Goal: Task Accomplishment & Management: Manage account settings

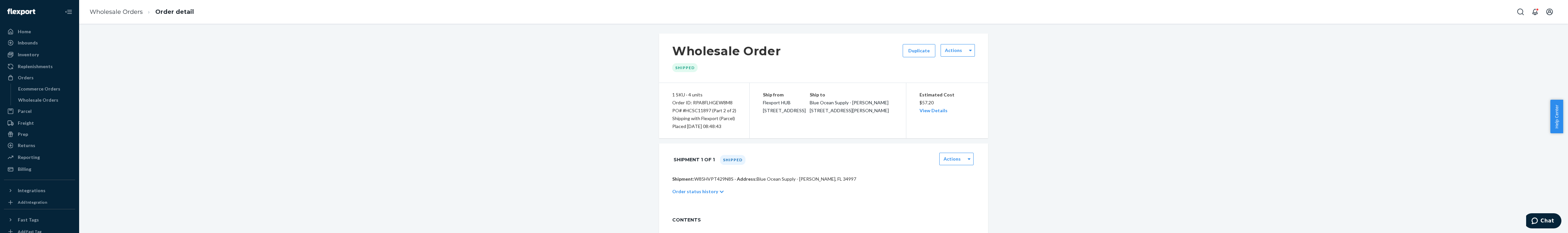
scroll to position [208, 0]
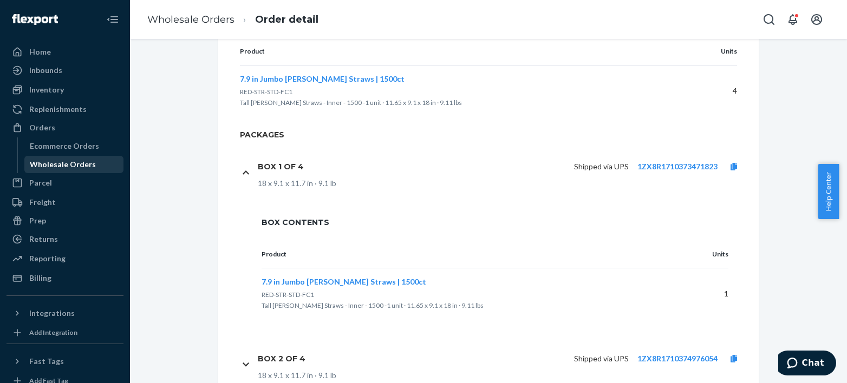
click at [79, 167] on div "Wholesale Orders" at bounding box center [63, 164] width 66 height 11
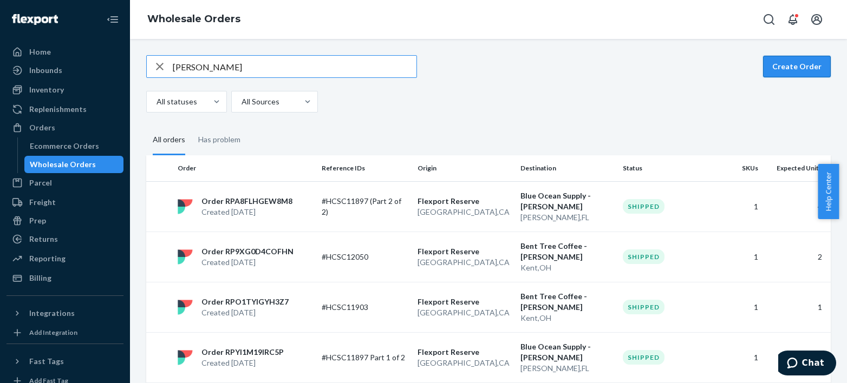
click at [777, 75] on button "Create Order" at bounding box center [797, 67] width 68 height 22
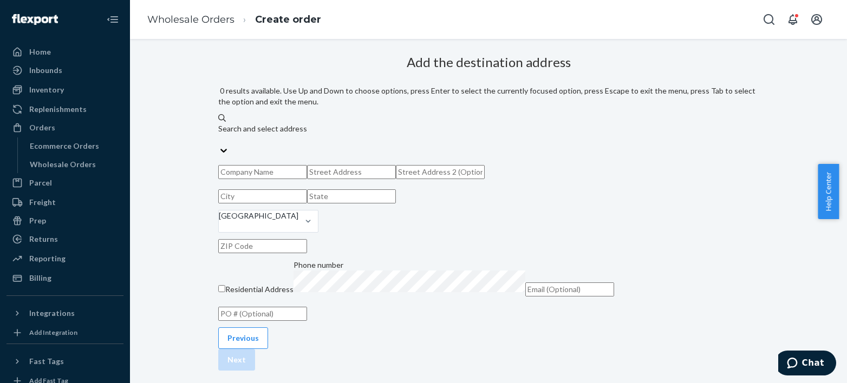
click at [473, 128] on div "Search and select address" at bounding box center [488, 134] width 541 height 22
click at [219, 134] on input "0 results available. Use Up and Down to choose options, press Enter to select t…" at bounding box center [218, 139] width 1 height 11
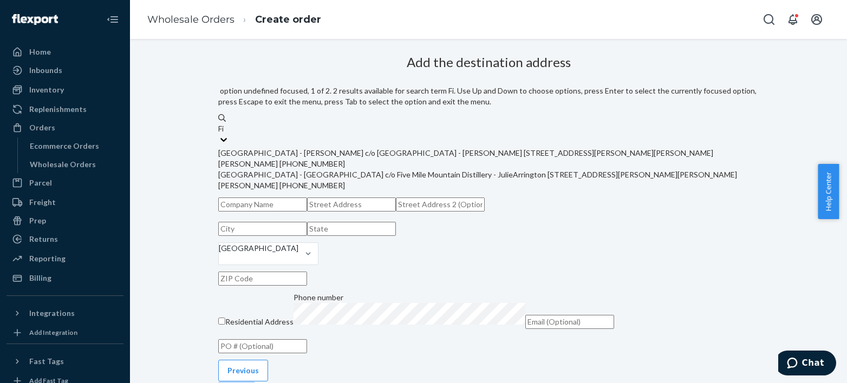
type input "F"
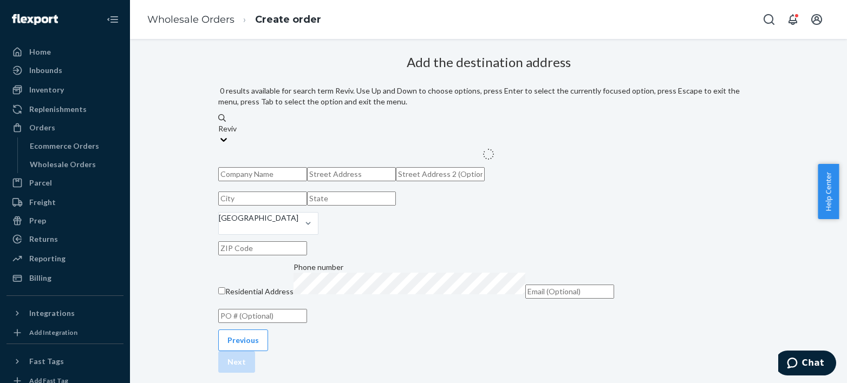
type input "Revive"
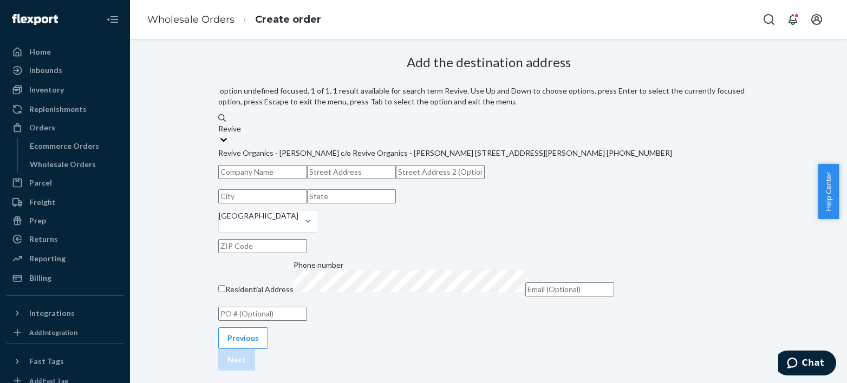
click at [456, 148] on div "Revive Organics - [PERSON_NAME] c/o Revive Organics - [PERSON_NAME] [STREET_ADD…" at bounding box center [488, 153] width 541 height 11
click at [242, 134] on input "Revive" at bounding box center [229, 128] width 23 height 11
type input "Revive Organics - [PERSON_NAME]"
type input "[GEOGRAPHIC_DATA]"
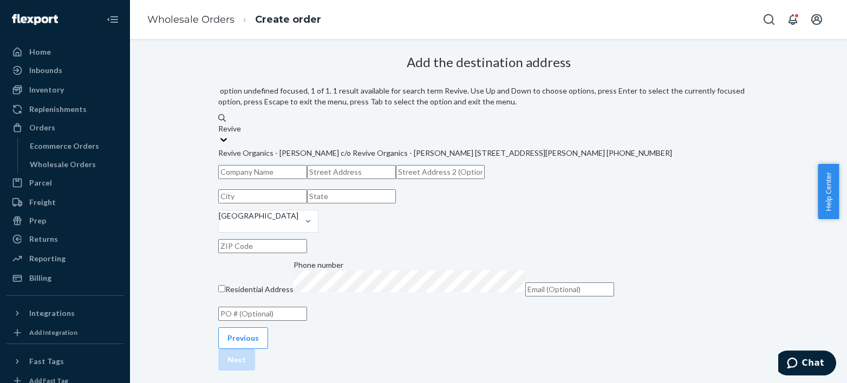
type input "78624-4141"
type input "[STREET_ADDRESS]"
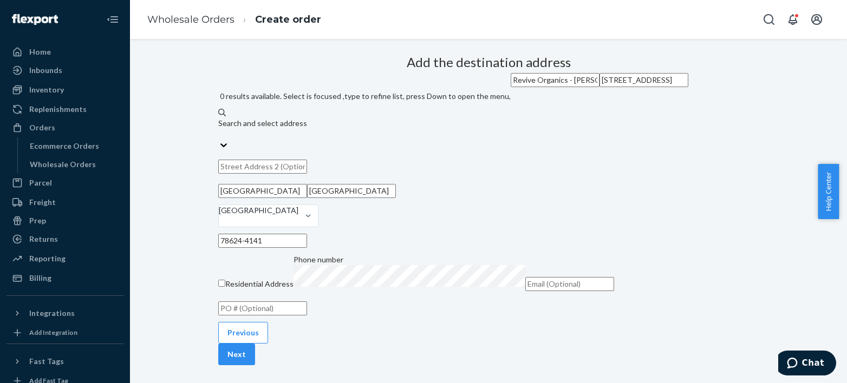
scroll to position [137, 0]
click at [307, 302] on input "text" at bounding box center [262, 309] width 89 height 14
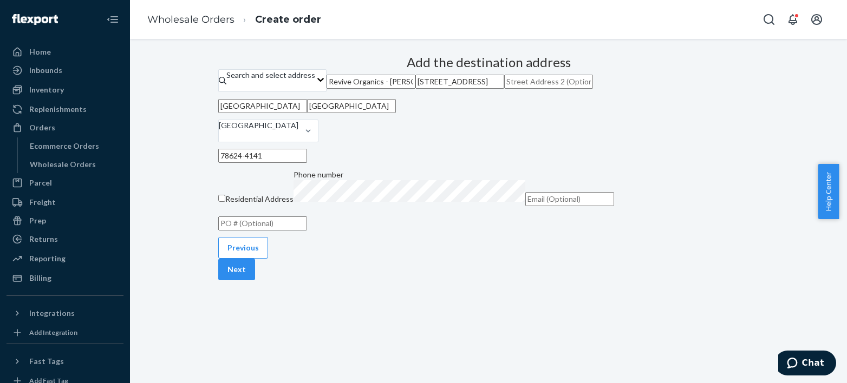
paste input "#HCSC12133"
type input "#HCSC12133"
click at [255, 281] on button "Next" at bounding box center [236, 270] width 37 height 22
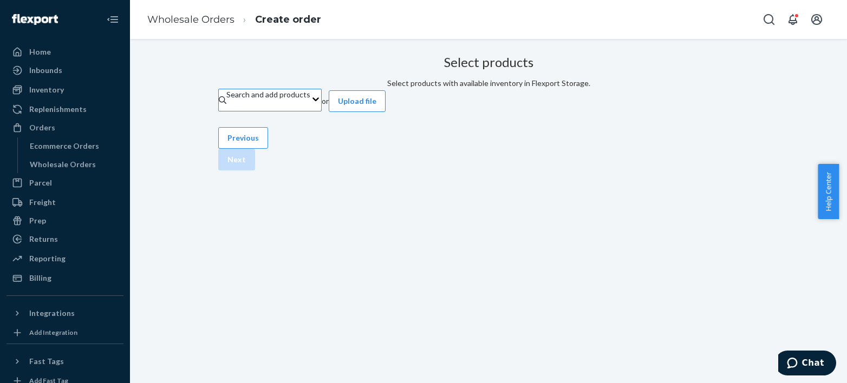
click at [310, 111] on div "Search and add products" at bounding box center [268, 100] width 84 height 22
click at [227, 111] on input "Search and add products" at bounding box center [226, 105] width 1 height 11
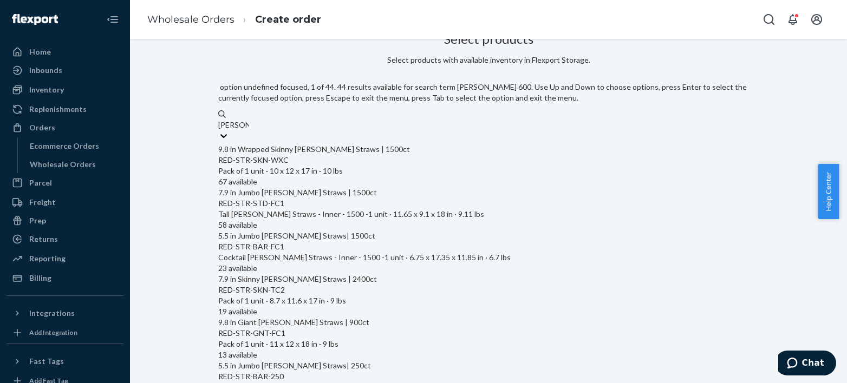
type input "reed 6000"
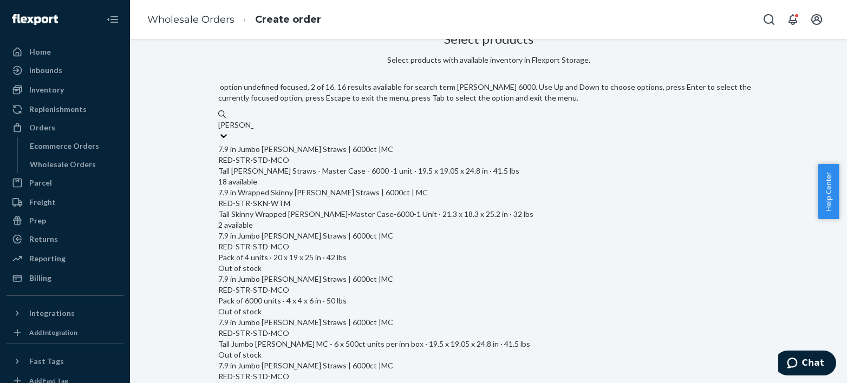
scroll to position [109, 0]
click at [477, 328] on div "RED-STR-STD-MCO" at bounding box center [488, 333] width 541 height 11
click at [253, 131] on input "reed 6000" at bounding box center [235, 125] width 35 height 11
click at [477, 328] on div "RED-STR-STD-MCO" at bounding box center [488, 333] width 541 height 11
click at [253, 131] on input "reed 6000" at bounding box center [235, 125] width 35 height 11
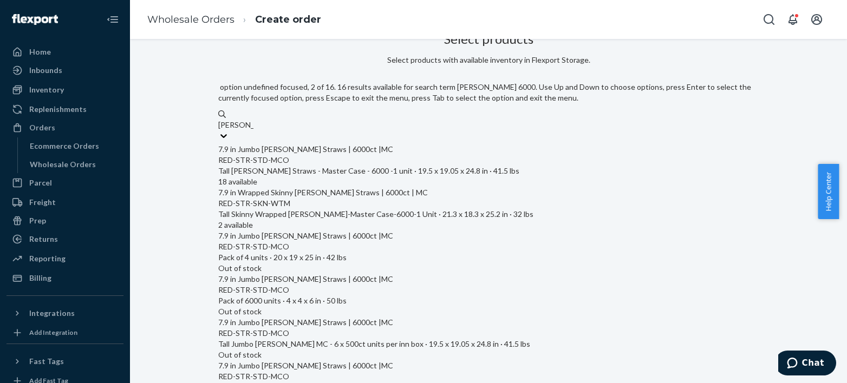
click at [477, 328] on div "RED-STR-STD-MCO" at bounding box center [488, 333] width 541 height 11
click at [253, 131] on input "reed 6000" at bounding box center [235, 125] width 35 height 11
click at [439, 155] on div "RED-STR-STD-MCO" at bounding box center [488, 160] width 541 height 11
click at [253, 131] on input "reed 6000" at bounding box center [235, 125] width 35 height 11
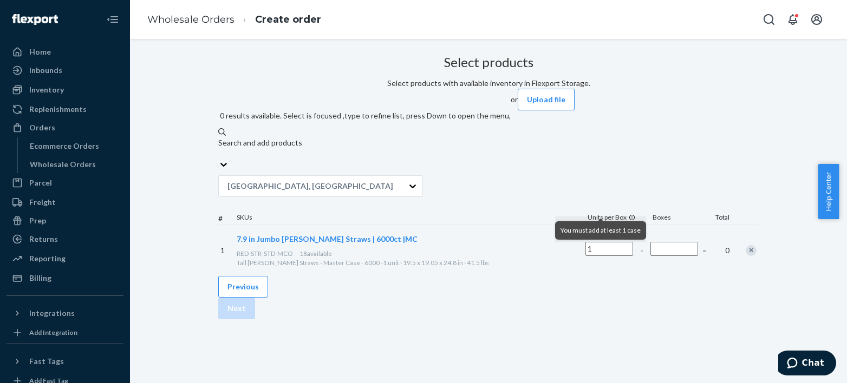
click at [650, 242] on input "Number of boxes" at bounding box center [674, 249] width 48 height 14
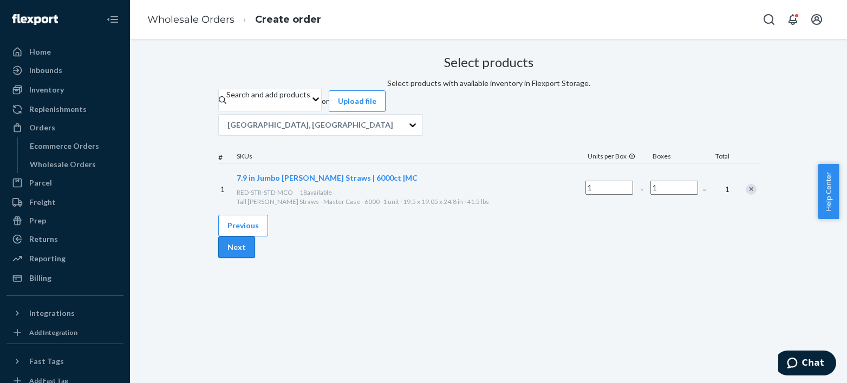
type input "1"
click at [255, 258] on button "Next" at bounding box center [236, 248] width 37 height 22
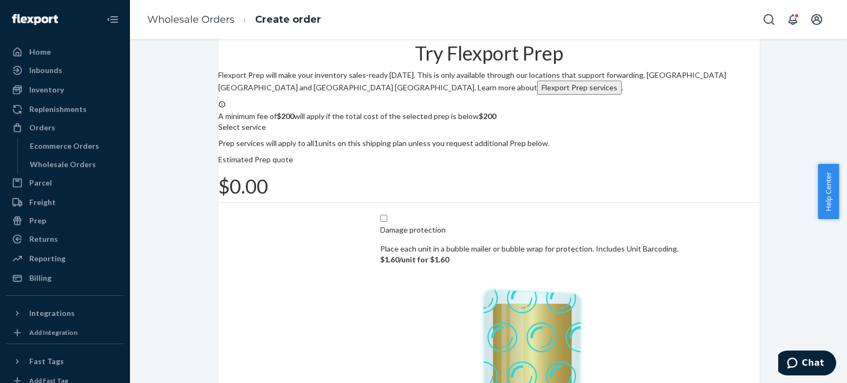
scroll to position [70, 0]
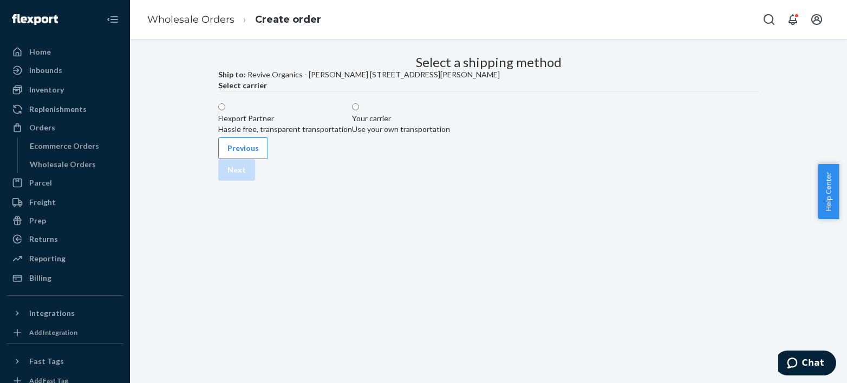
scroll to position [23, 0]
click at [352, 135] on label "Flexport Partner Hassle free, transparent transportation" at bounding box center [285, 118] width 134 height 32
click at [225, 110] on input "Flexport Partner Hassle free, transparent transportation" at bounding box center [221, 106] width 7 height 7
radio input "true"
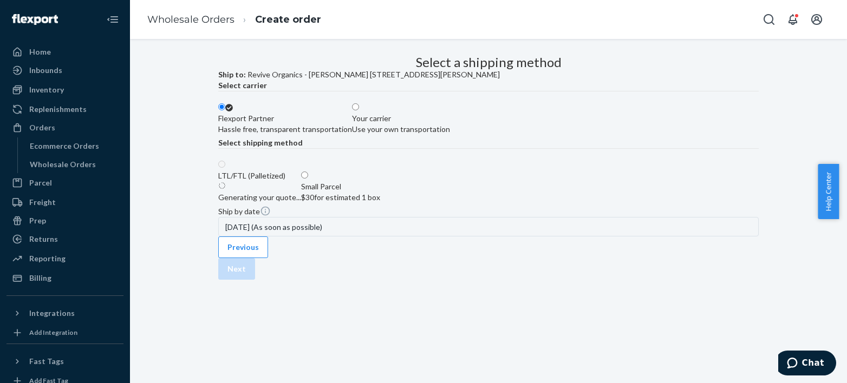
click at [380, 203] on label "Small Parcel $30 for estimated 1 box" at bounding box center [340, 187] width 79 height 32
click at [308, 179] on input "Small Parcel $30 for estimated 1 box" at bounding box center [304, 175] width 7 height 7
radio input "true"
click at [255, 280] on button "Next" at bounding box center [236, 269] width 37 height 22
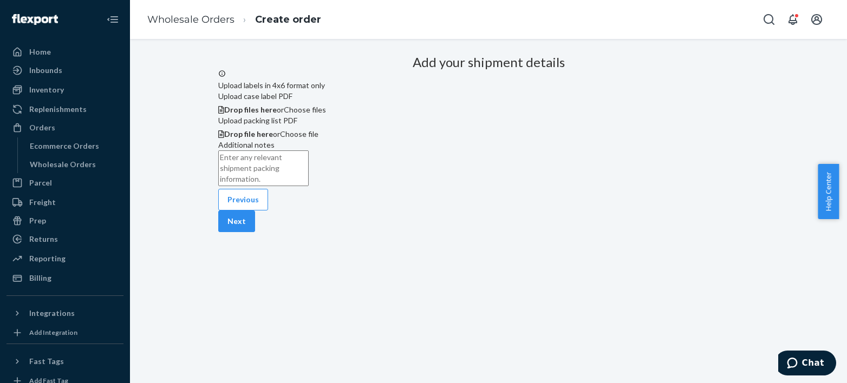
click at [710, 232] on div "Previous Next" at bounding box center [488, 210] width 541 height 43
click at [255, 232] on button "Next" at bounding box center [236, 222] width 37 height 22
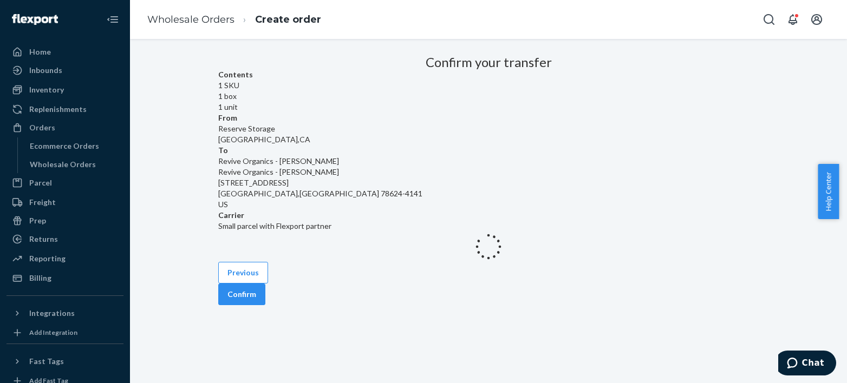
scroll to position [53, 0]
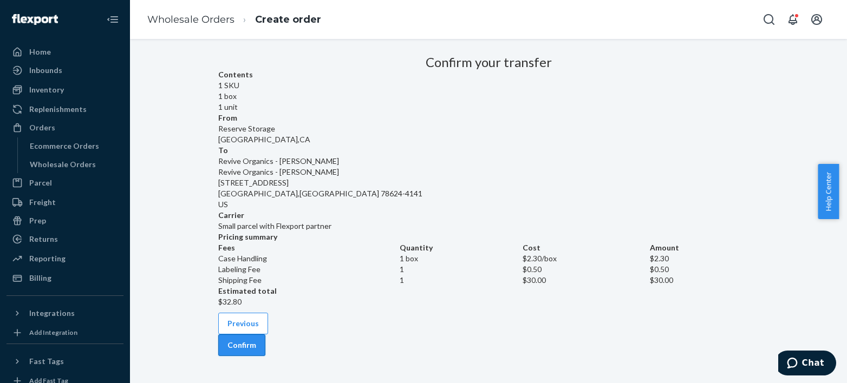
click at [265, 340] on button "Confirm" at bounding box center [241, 346] width 47 height 22
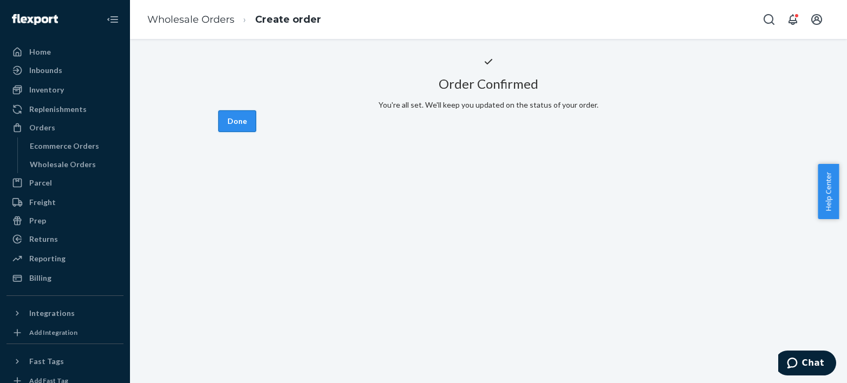
click at [256, 132] on button "Done" at bounding box center [237, 121] width 38 height 22
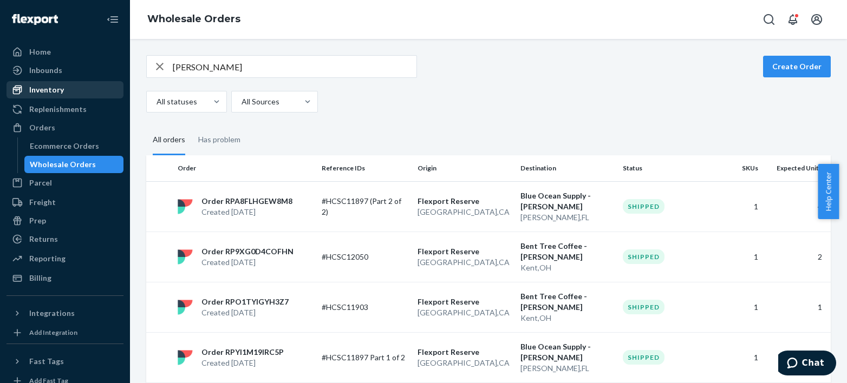
click at [68, 94] on div "Inventory" at bounding box center [65, 89] width 115 height 15
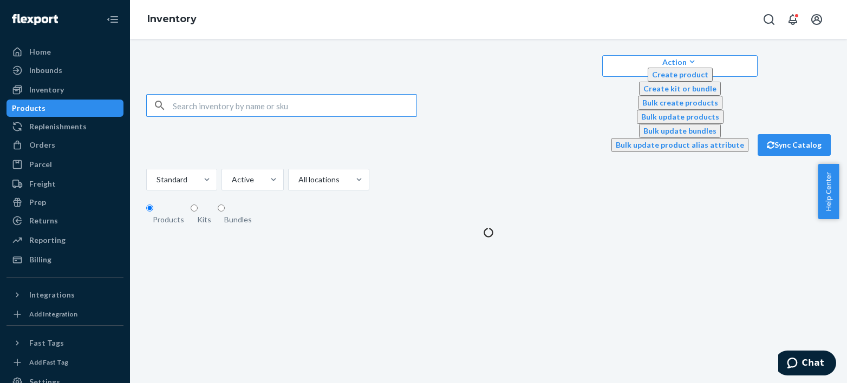
click at [205, 95] on input "text" at bounding box center [295, 106] width 244 height 22
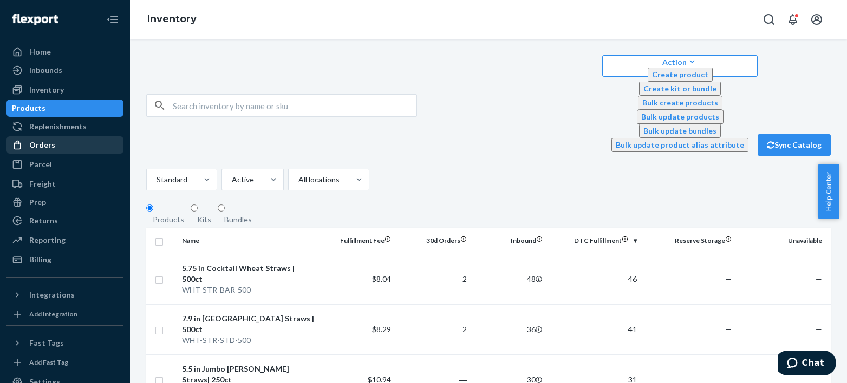
click at [31, 145] on div "Orders" at bounding box center [42, 145] width 26 height 11
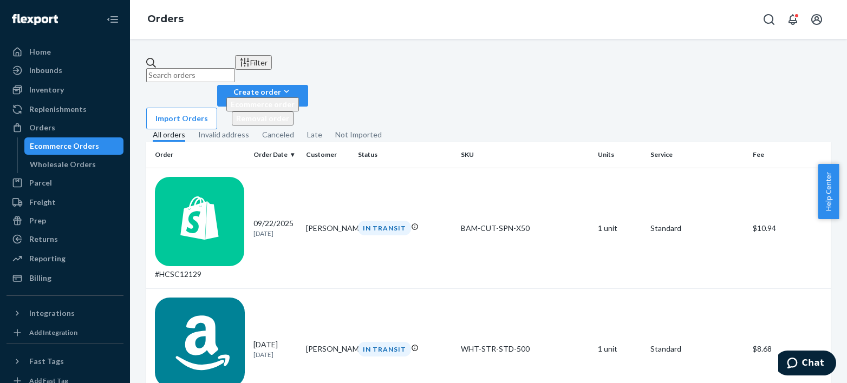
click at [215, 68] on input "text" at bounding box center [190, 75] width 89 height 14
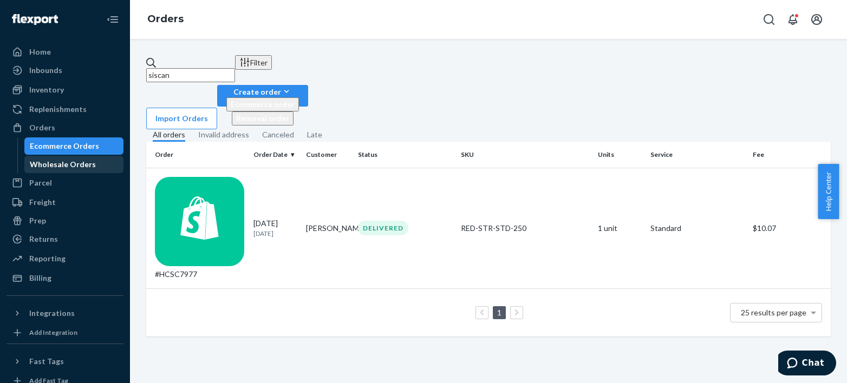
type input "siscan"
click at [68, 168] on div "Wholesale Orders" at bounding box center [63, 164] width 66 height 11
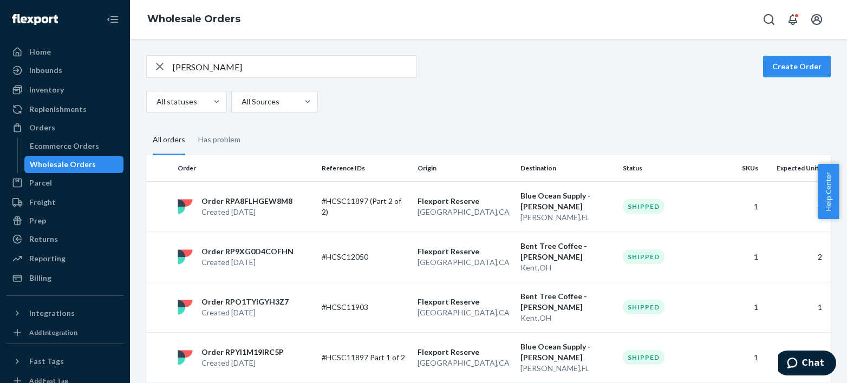
click at [198, 51] on div "mike noble Create Order All statuses All Sources All orders Has problem Order R…" at bounding box center [488, 211] width 717 height 344
click at [191, 63] on input "mike noble" at bounding box center [295, 67] width 244 height 22
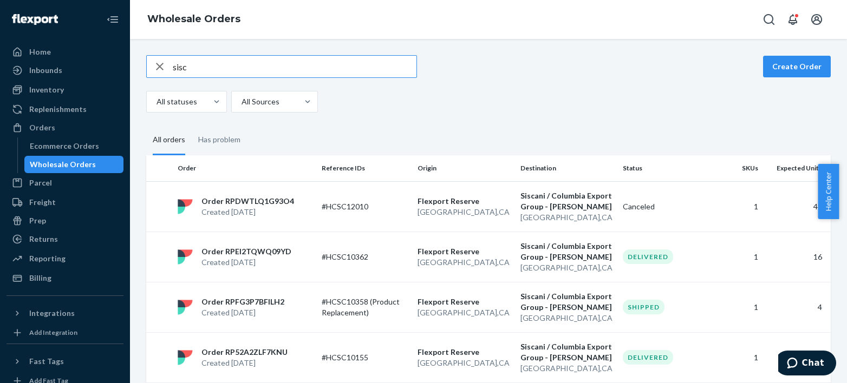
type input "sisc"
click at [327, 223] on td "#HCSC12010" at bounding box center [365, 206] width 96 height 50
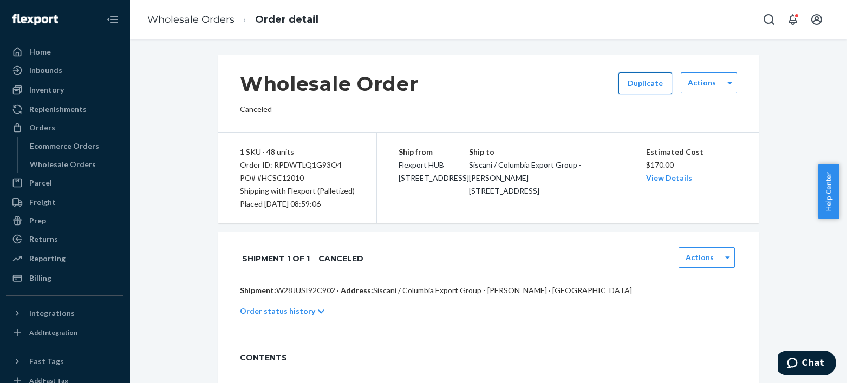
click at [635, 81] on button "Duplicate" at bounding box center [646, 84] width 54 height 22
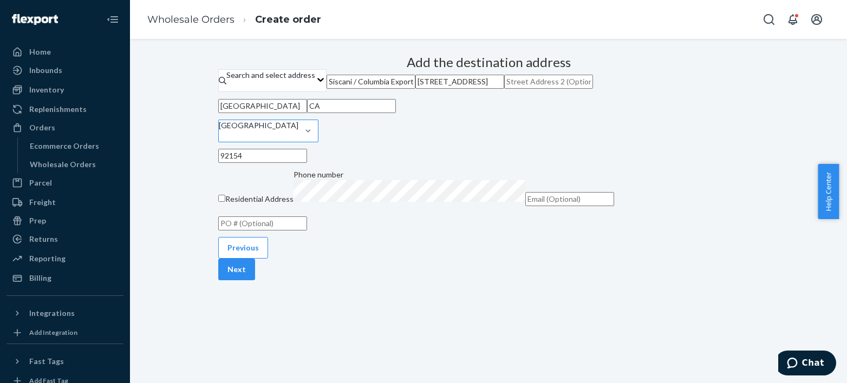
scroll to position [137, 0]
click at [307, 231] on input "text" at bounding box center [262, 224] width 89 height 14
paste input "#HCSC12010 Incomplete Warning"
drag, startPoint x: 424, startPoint y: 276, endPoint x: 519, endPoint y: 278, distance: 95.4
click at [307, 231] on input "#HCSC12010 Incomplete Warning" at bounding box center [262, 224] width 89 height 14
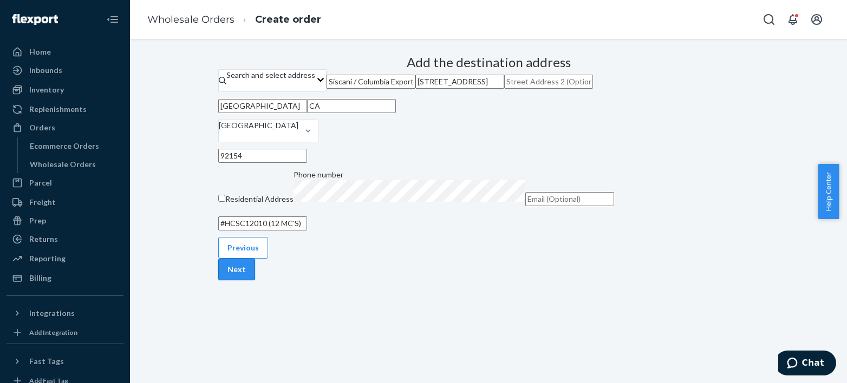
type input "#HCSC12010 (12 MC'S)"
click at [255, 281] on button "Next" at bounding box center [236, 270] width 37 height 22
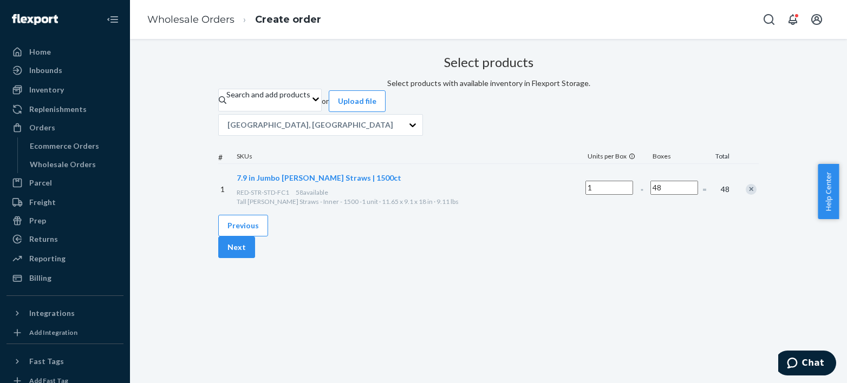
click at [746, 195] on div "Remove Item" at bounding box center [751, 189] width 11 height 11
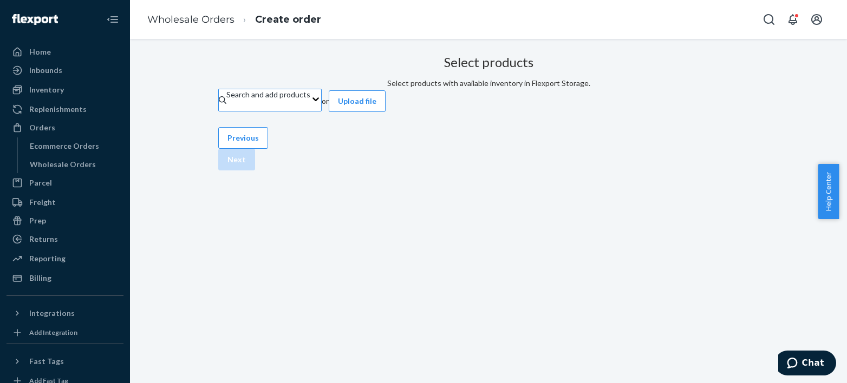
click at [310, 100] on div "Search and add products" at bounding box center [268, 94] width 84 height 11
click at [227, 111] on input "Search and add products" at bounding box center [226, 105] width 1 height 11
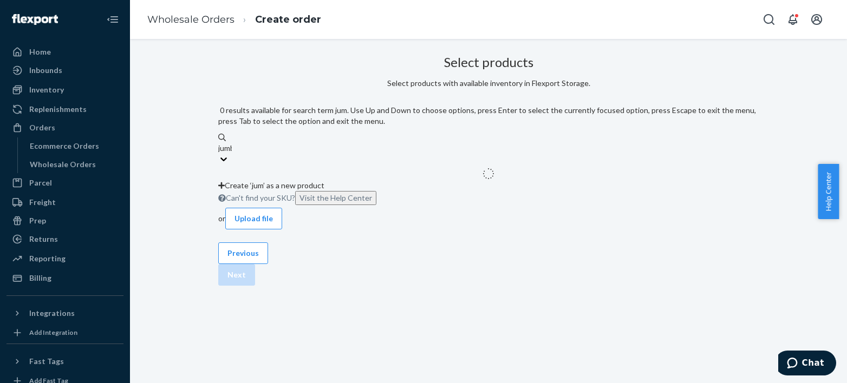
type input "jumbo"
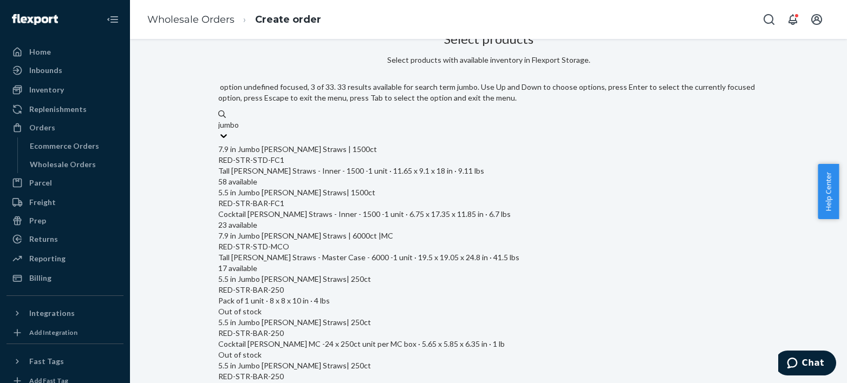
click at [355, 231] on div "7.9 in Jumbo Reed Straws | 6000ct |MC RED-STR-STD-MCO Tall Reed Straws - Master…" at bounding box center [488, 252] width 541 height 43
click at [240, 131] on input "jumbo" at bounding box center [229, 125] width 22 height 11
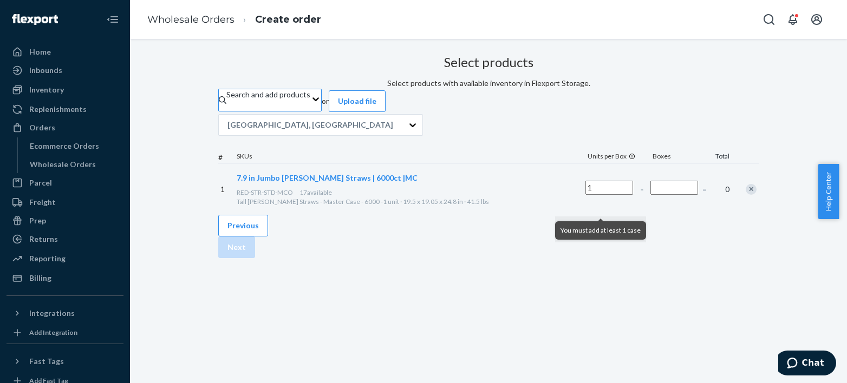
click at [650, 195] on input "Number of boxes" at bounding box center [674, 188] width 48 height 14
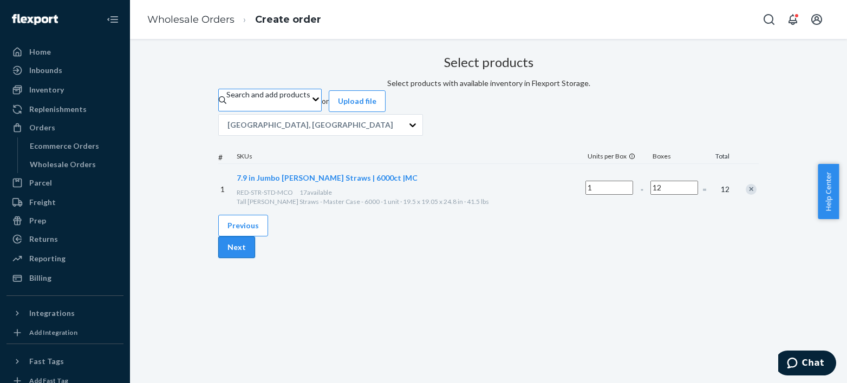
type input "12"
click at [255, 258] on button "Next" at bounding box center [236, 248] width 37 height 22
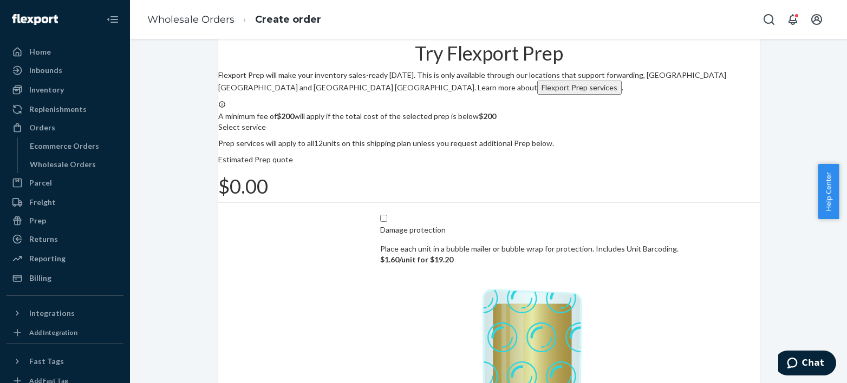
scroll to position [70, 0]
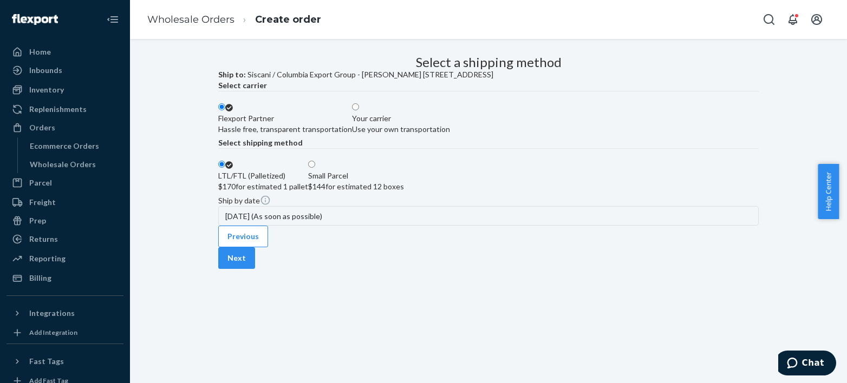
scroll to position [0, 0]
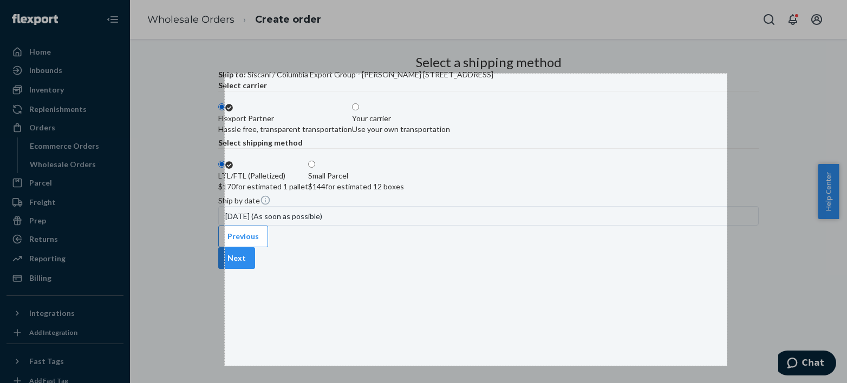
drag, startPoint x: 225, startPoint y: 74, endPoint x: 728, endPoint y: 366, distance: 582.0
click at [728, 366] on div "927 X 540" at bounding box center [423, 191] width 847 height 383
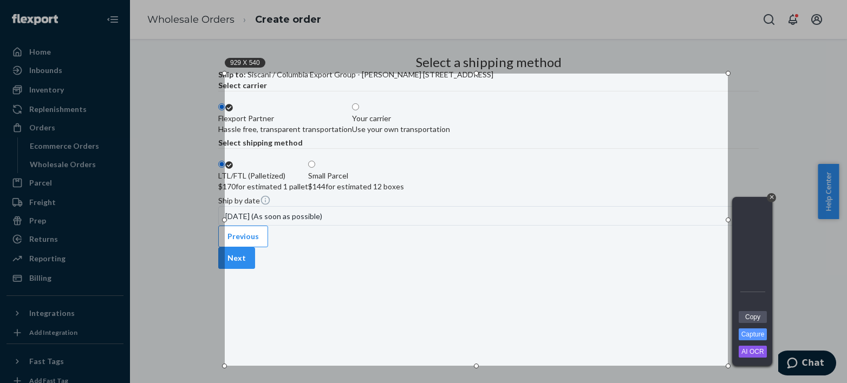
click at [756, 319] on link "Copy" at bounding box center [753, 317] width 28 height 12
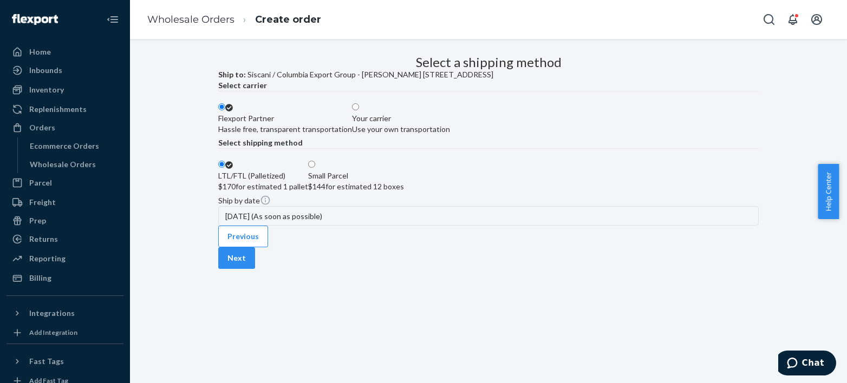
scroll to position [88, 0]
click at [255, 269] on button "Next" at bounding box center [236, 259] width 37 height 22
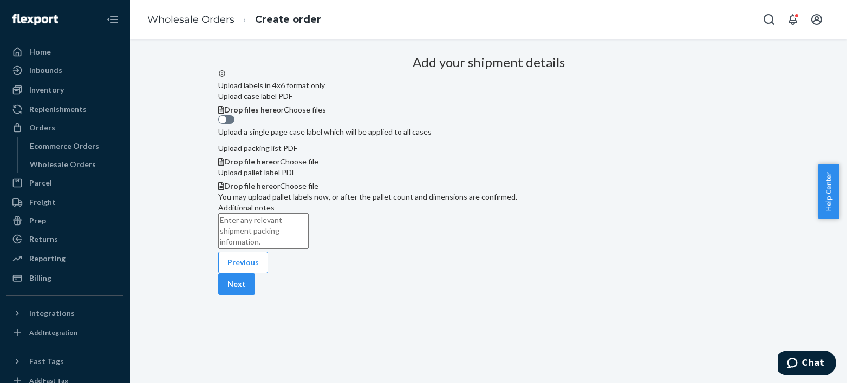
scroll to position [0, 0]
click at [326, 114] on span "Choose files" at bounding box center [305, 109] width 42 height 9
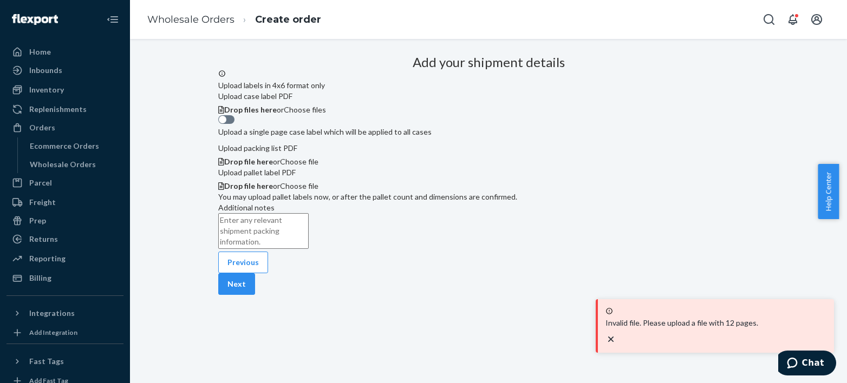
click at [614, 340] on icon "close toast" at bounding box center [610, 339] width 5 height 5
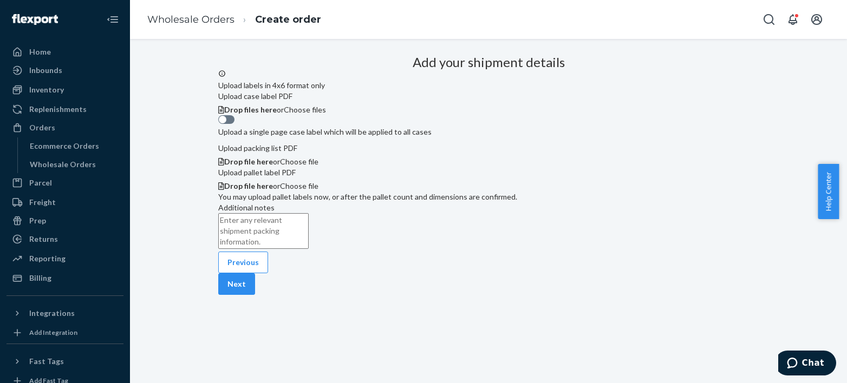
click at [383, 203] on div "Upload labels in 4x6 format only Upload case label PDF Drop files here or Choos…" at bounding box center [488, 135] width 541 height 133
click at [226, 123] on div at bounding box center [223, 120] width 8 height 8
checkbox input "true"
click at [326, 114] on span "Choose files" at bounding box center [305, 109] width 42 height 9
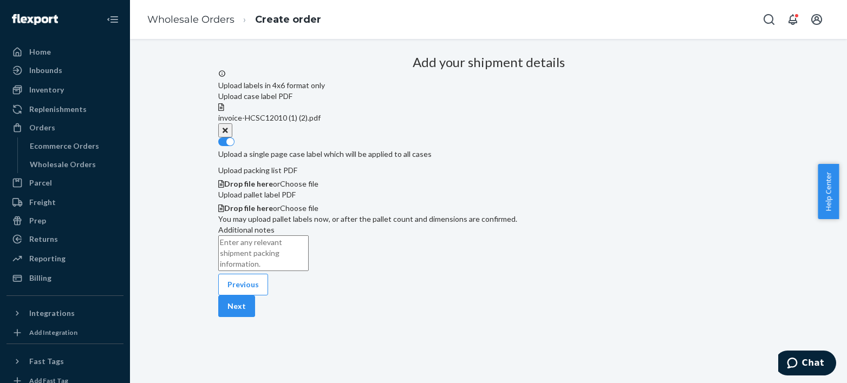
scroll to position [209, 0]
drag, startPoint x: 721, startPoint y: 335, endPoint x: 373, endPoint y: 242, distance: 360.7
click at [373, 242] on div "Add your shipment details Upload labels in 4x6 format only Upload case label PD…" at bounding box center [488, 184] width 541 height 266
click at [309, 243] on textarea "Additional notes" at bounding box center [263, 254] width 90 height 36
click at [255, 317] on button "Next" at bounding box center [236, 307] width 37 height 22
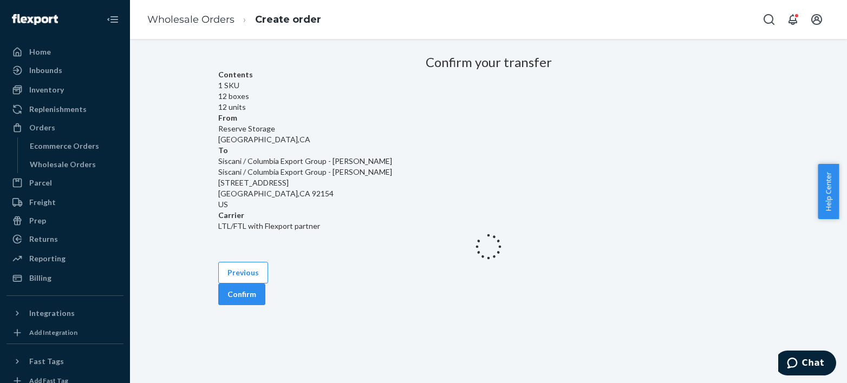
scroll to position [48, 0]
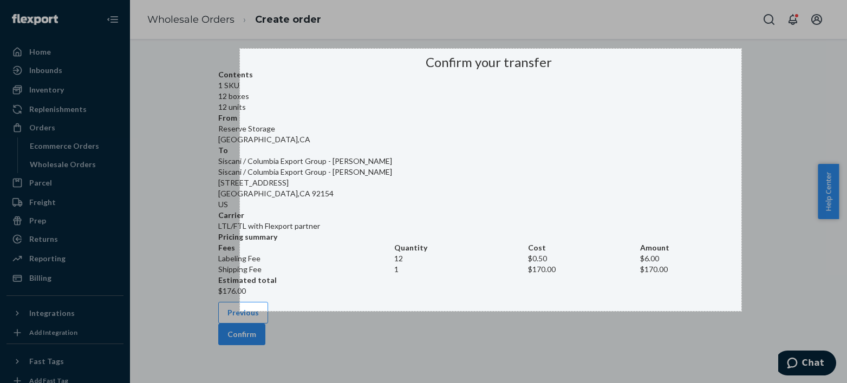
drag, startPoint x: 240, startPoint y: 49, endPoint x: 741, endPoint y: 311, distance: 566.2
click at [741, 311] on div "926 X 485" at bounding box center [423, 191] width 847 height 383
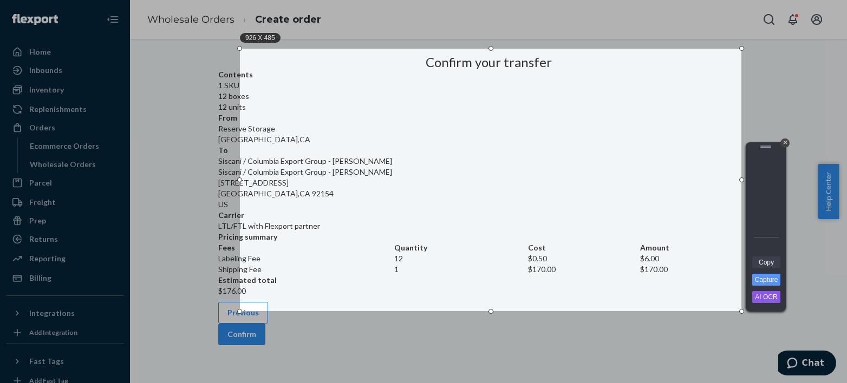
click at [770, 264] on link "Copy" at bounding box center [766, 263] width 28 height 12
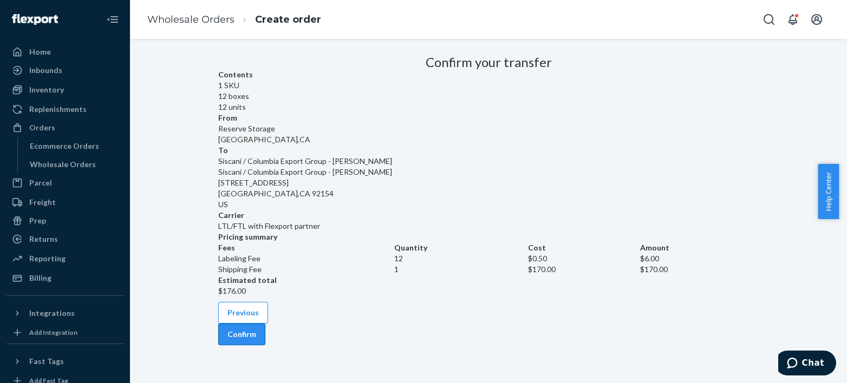
click at [265, 326] on button "Confirm" at bounding box center [241, 335] width 47 height 22
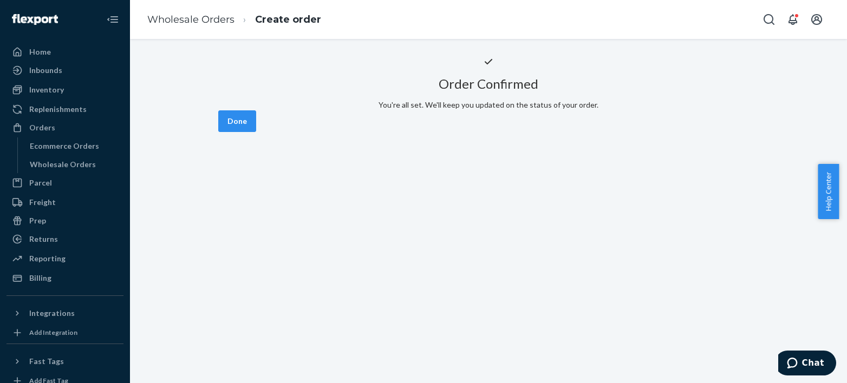
scroll to position [23, 0]
click at [256, 132] on button "Done" at bounding box center [237, 121] width 38 height 22
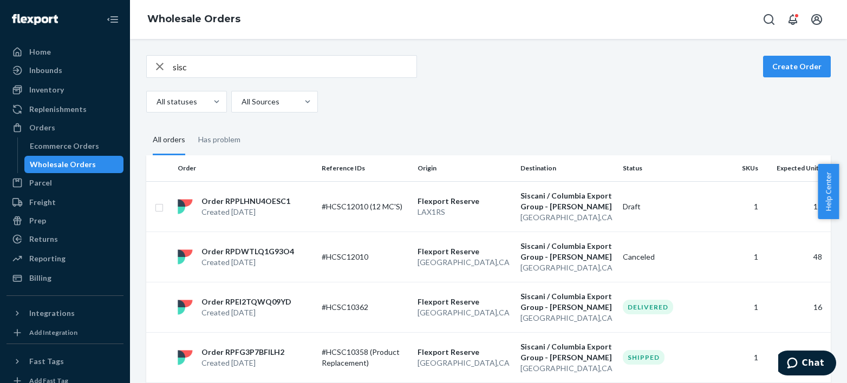
click at [220, 69] on input "sisc" at bounding box center [295, 67] width 244 height 22
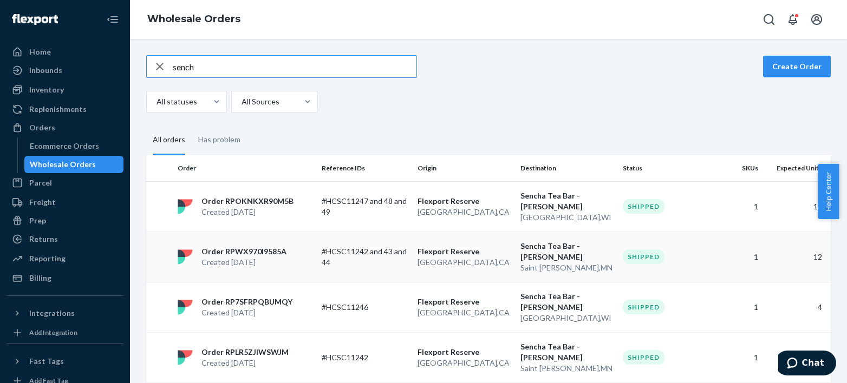
type input "sench"
click at [361, 260] on p "#HCSC11242 and 43 and 44" at bounding box center [365, 257] width 87 height 22
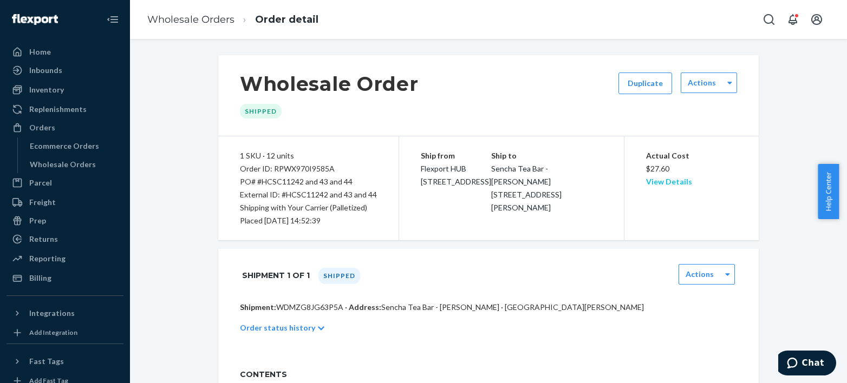
click at [648, 182] on link "View Details" at bounding box center [669, 181] width 46 height 9
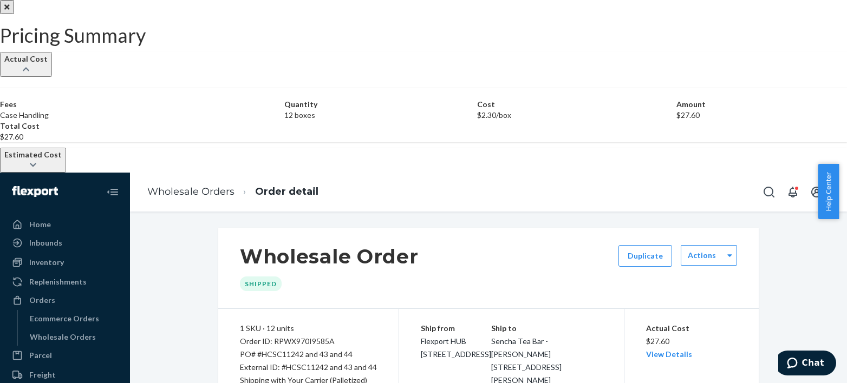
click at [62, 160] on div "Estimated Cost" at bounding box center [32, 154] width 57 height 11
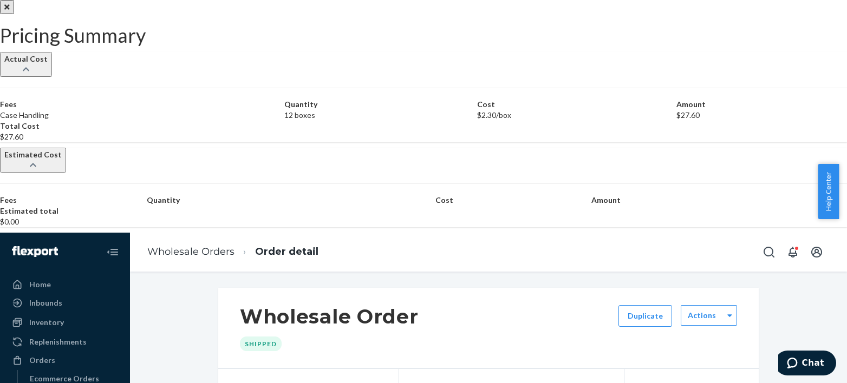
click at [10, 11] on icon "Close" at bounding box center [6, 7] width 5 height 8
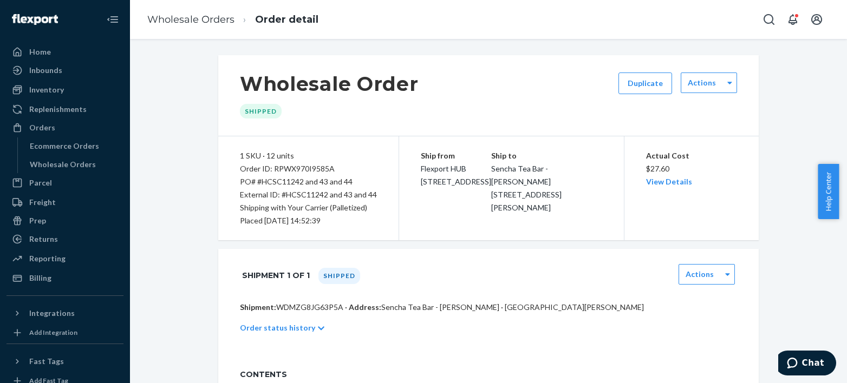
scroll to position [127, 0]
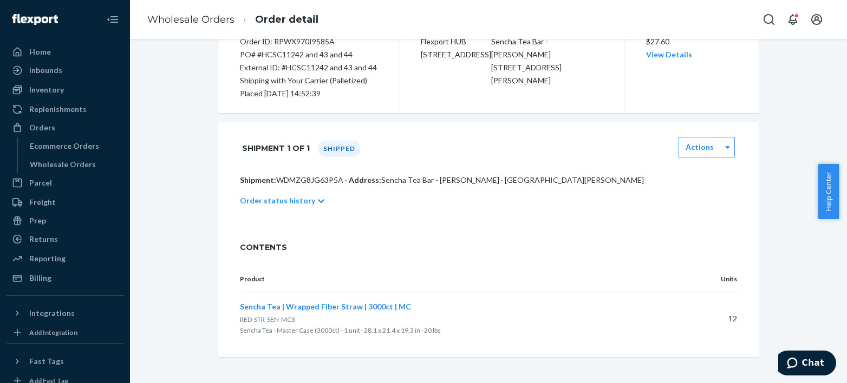
click at [293, 200] on p "Order status history" at bounding box center [277, 201] width 75 height 11
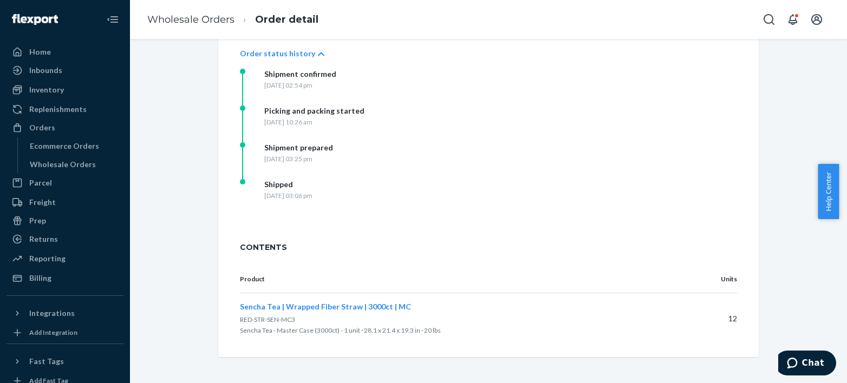
scroll to position [0, 0]
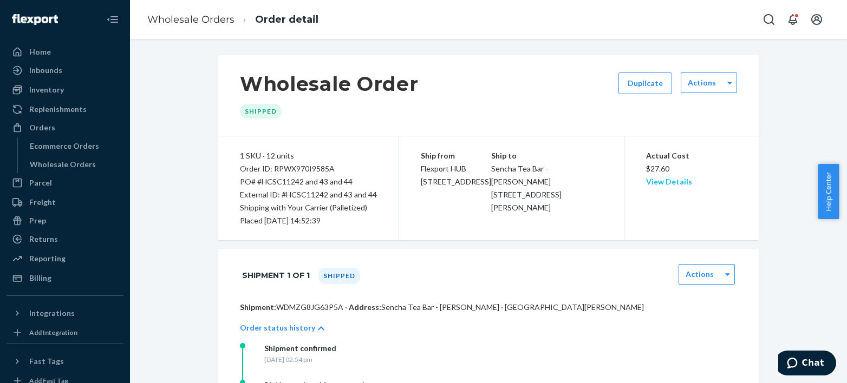
click at [646, 179] on link "View Details" at bounding box center [669, 181] width 46 height 9
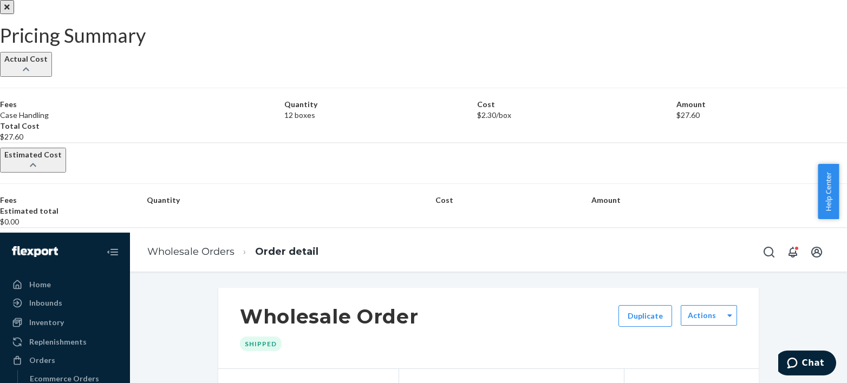
click at [14, 14] on button "Close" at bounding box center [7, 7] width 14 height 14
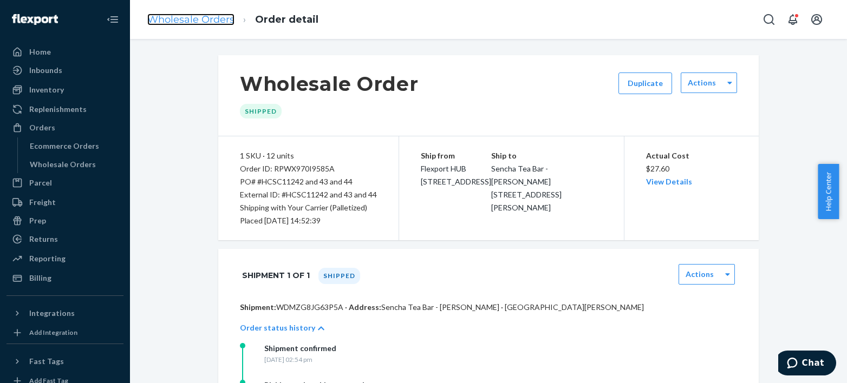
click at [165, 22] on link "Wholesale Orders" at bounding box center [190, 20] width 87 height 12
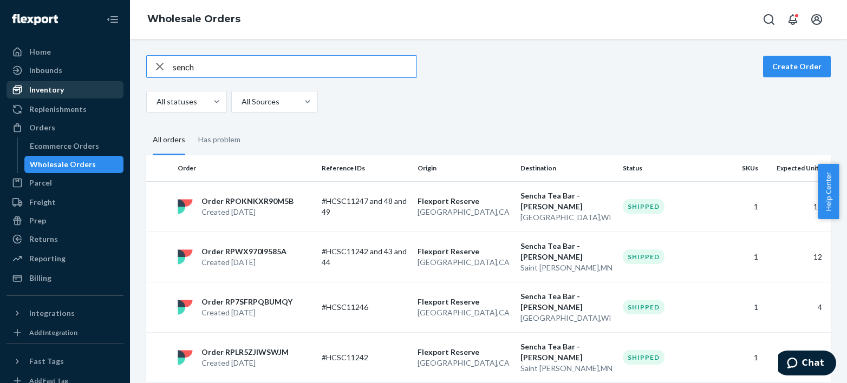
click at [41, 86] on div "Inventory" at bounding box center [46, 89] width 35 height 11
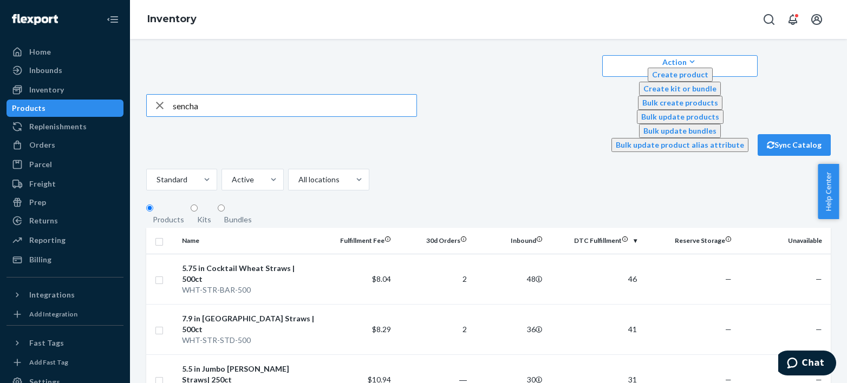
type input "sencha"
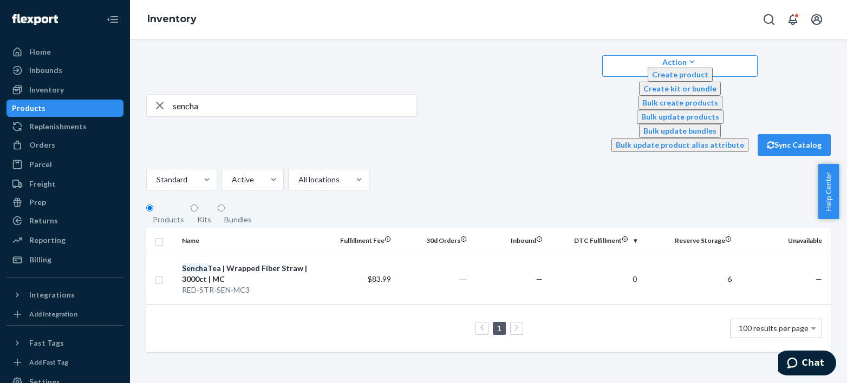
click at [229, 311] on div "1 100 results per page" at bounding box center [488, 328] width 667 height 35
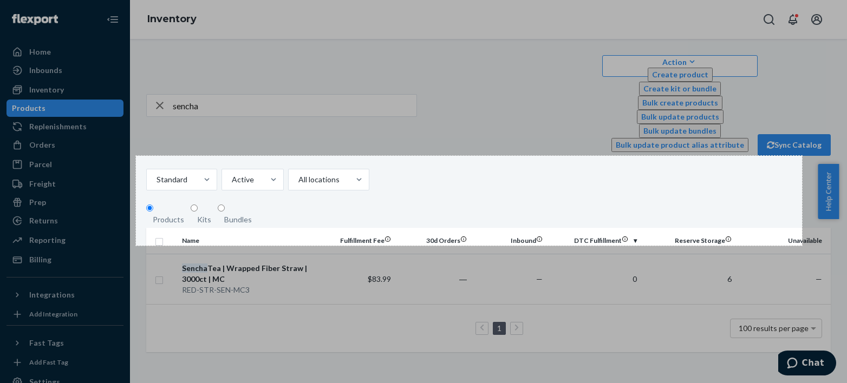
drag, startPoint x: 214, startPoint y: 182, endPoint x: 802, endPoint y: 246, distance: 591.7
click at [802, 246] on div "1230 X 166" at bounding box center [423, 191] width 847 height 383
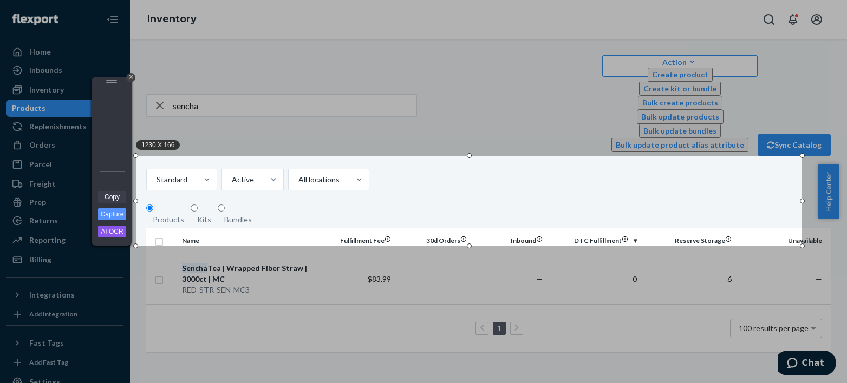
click at [113, 196] on link "Copy" at bounding box center [112, 197] width 28 height 12
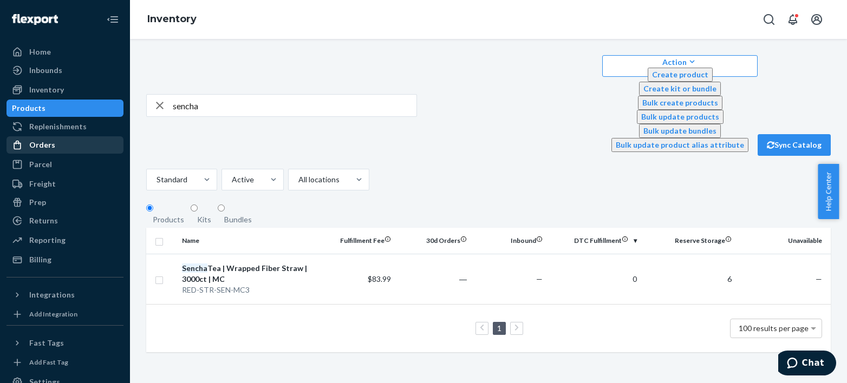
click at [44, 142] on div "Orders" at bounding box center [42, 145] width 26 height 11
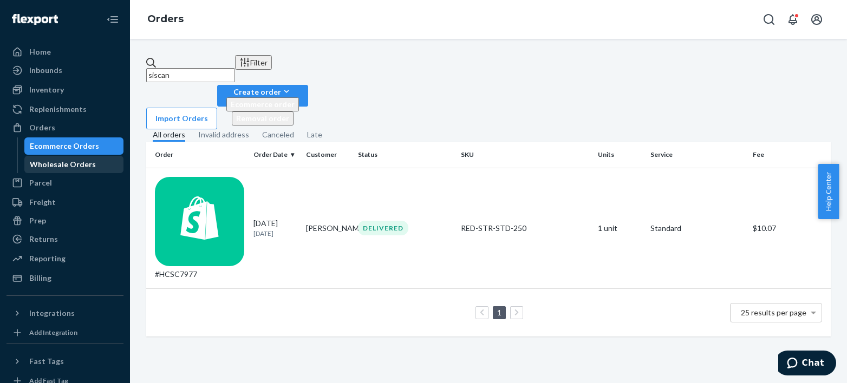
click at [84, 162] on div "Wholesale Orders" at bounding box center [63, 164] width 66 height 11
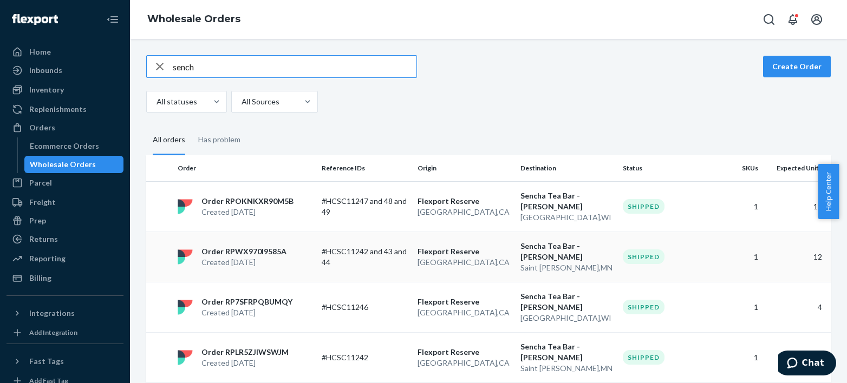
click at [311, 255] on div "Order RPWX970I9585A Created Jun 16, 2025" at bounding box center [245, 257] width 144 height 22
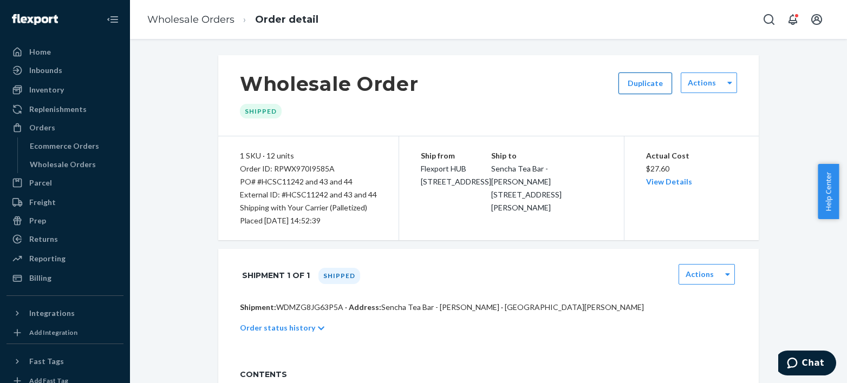
click at [623, 88] on button "Duplicate" at bounding box center [646, 84] width 54 height 22
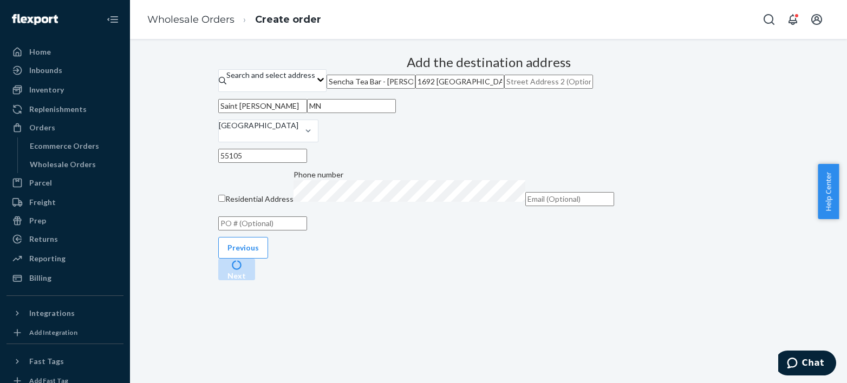
scroll to position [137, 0]
click at [307, 231] on input "text" at bounding box center [262, 224] width 89 height 14
paste input "#HCSC12137"
type input "#HCSC12137 (6 of 12)"
click at [698, 281] on div "Next" at bounding box center [488, 270] width 541 height 22
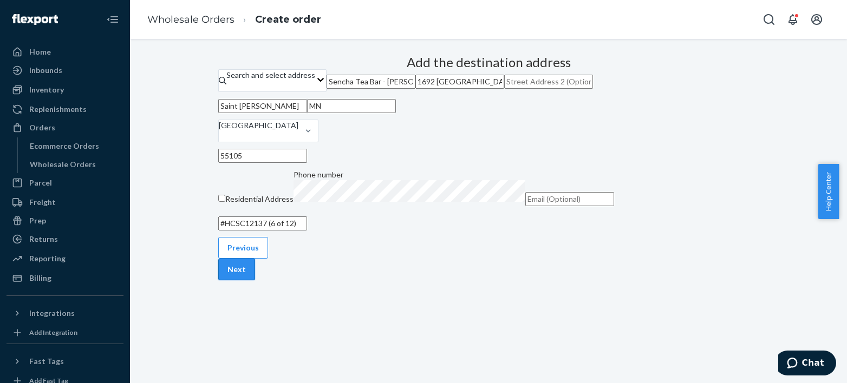
click at [255, 281] on button "Next" at bounding box center [236, 270] width 37 height 22
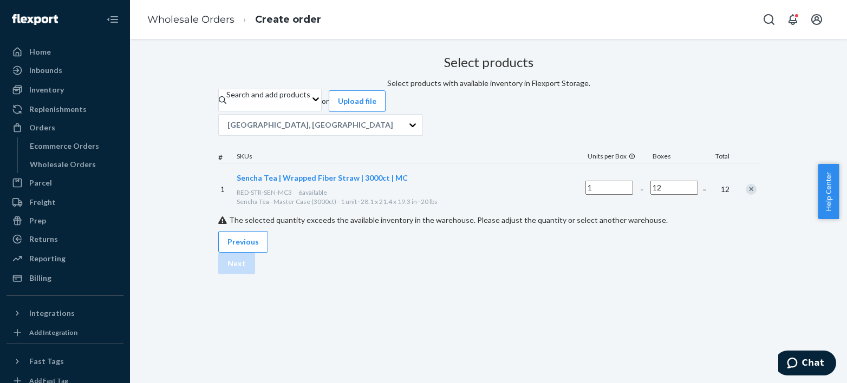
scroll to position [23, 0]
click at [586, 195] on input "1" at bounding box center [610, 188] width 48 height 14
click at [650, 195] on input "12" at bounding box center [674, 188] width 48 height 14
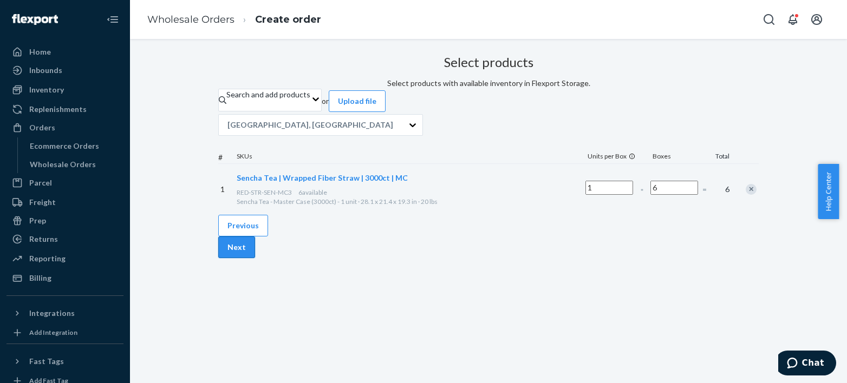
type input "6"
click at [255, 258] on button "Next" at bounding box center [236, 248] width 37 height 22
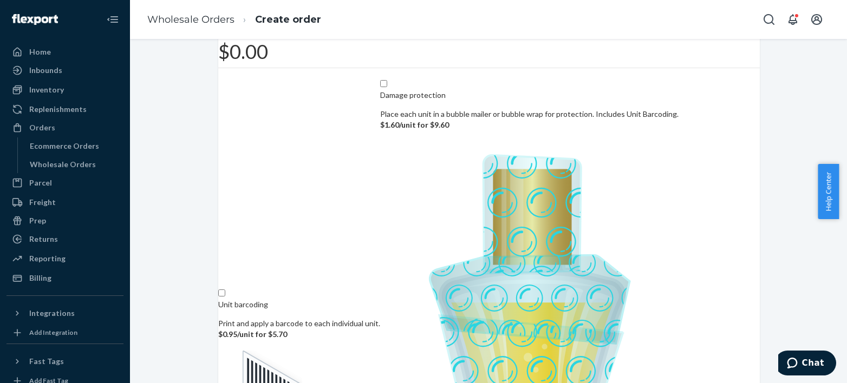
scroll to position [177, 0]
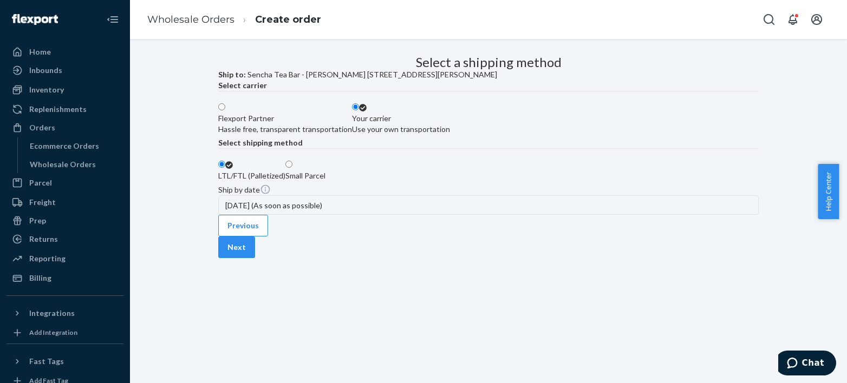
scroll to position [77, 0]
click at [326, 181] on label "Small Parcel" at bounding box center [305, 171] width 40 height 22
click at [292, 168] on input "Small Parcel" at bounding box center [288, 164] width 7 height 7
radio input "true"
radio input "false"
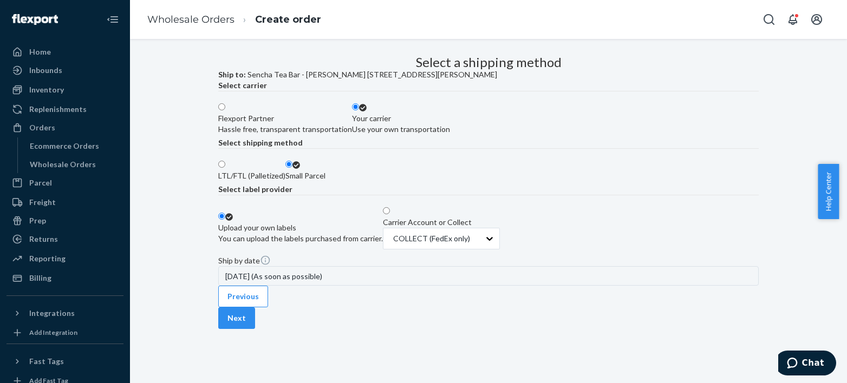
scroll to position [0, 0]
click at [282, 124] on div "Flexport Partner" at bounding box center [285, 118] width 134 height 11
click at [225, 110] on input "Flexport Partner Hassle free, transparent transportation" at bounding box center [221, 106] width 7 height 7
radio input "true"
radio input "false"
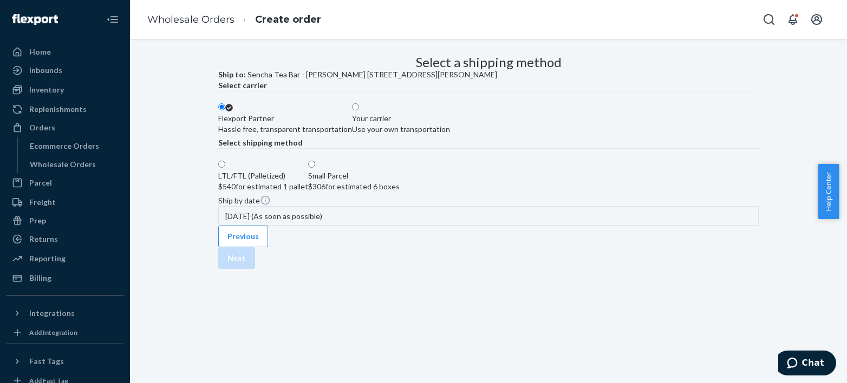
click at [400, 192] on div "Small Parcel $306 for estimated 6 boxes" at bounding box center [354, 182] width 92 height 22
click at [315, 168] on input "Small Parcel $306 for estimated 6 boxes" at bounding box center [311, 164] width 7 height 7
radio input "true"
click at [255, 269] on button "Next" at bounding box center [236, 259] width 37 height 22
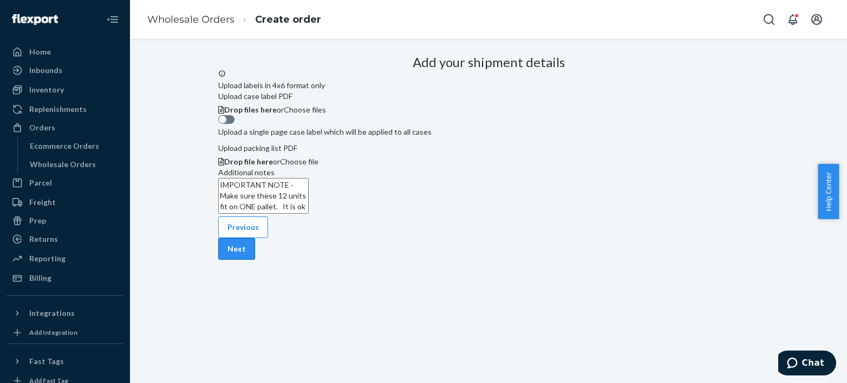
click at [255, 260] on button "Next" at bounding box center [236, 249] width 37 height 22
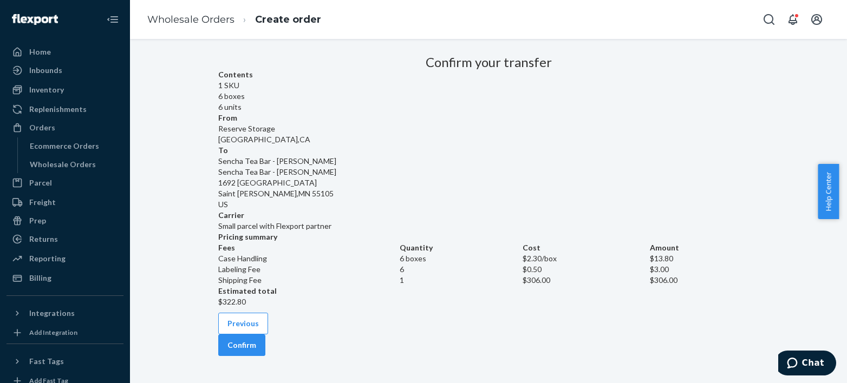
scroll to position [0, 0]
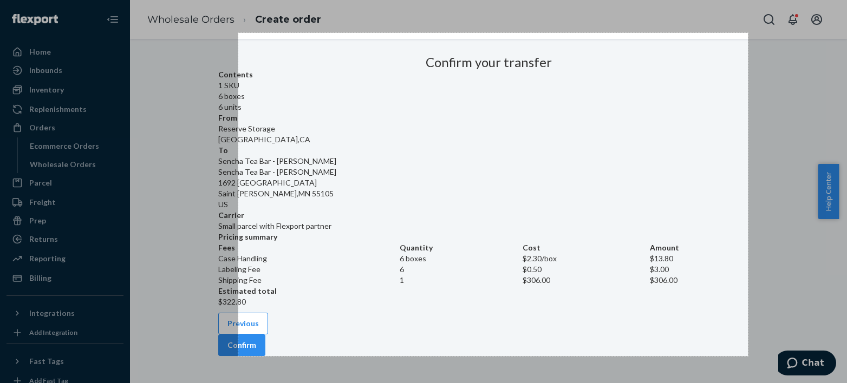
drag, startPoint x: 238, startPoint y: 34, endPoint x: 748, endPoint y: 356, distance: 603.0
click at [748, 356] on div "941 X 597" at bounding box center [423, 191] width 847 height 383
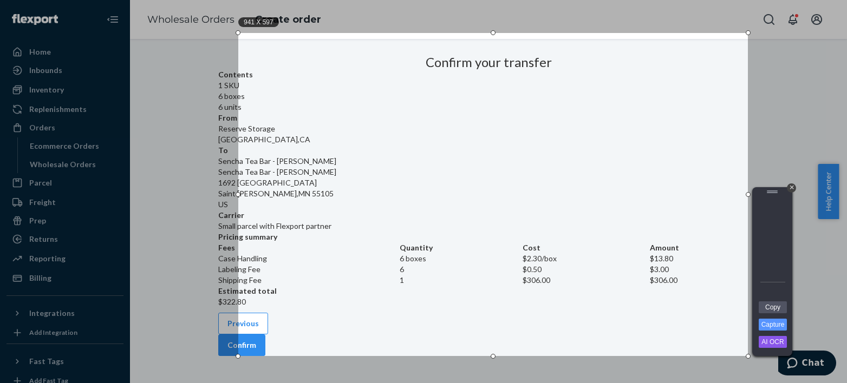
click at [774, 301] on div at bounding box center [772, 249] width 32 height 104
click at [770, 304] on link "Copy" at bounding box center [773, 308] width 28 height 12
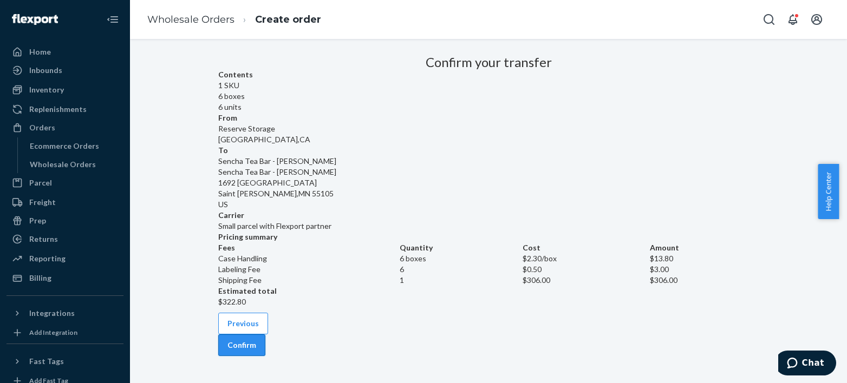
click at [265, 356] on button "Confirm" at bounding box center [241, 346] width 47 height 22
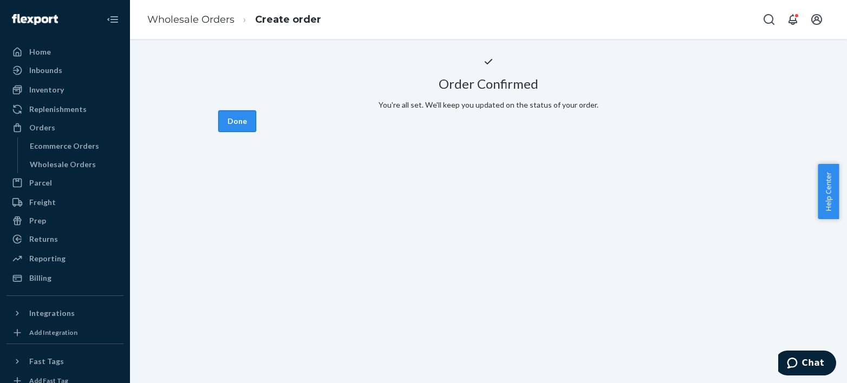
click at [256, 132] on button "Done" at bounding box center [237, 121] width 38 height 22
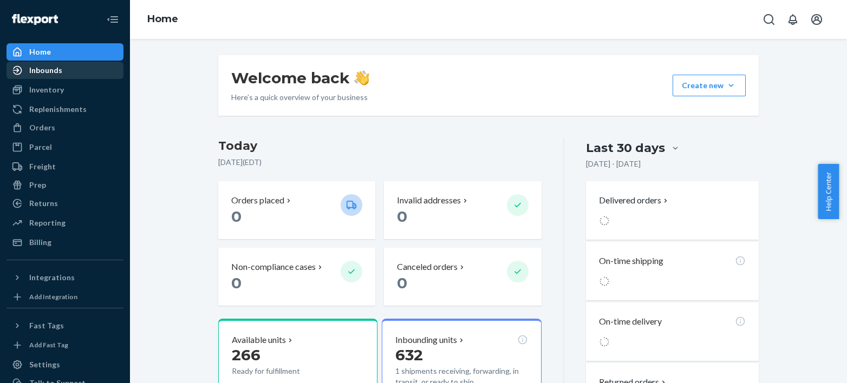
click at [42, 70] on div "Inbounds" at bounding box center [45, 70] width 33 height 11
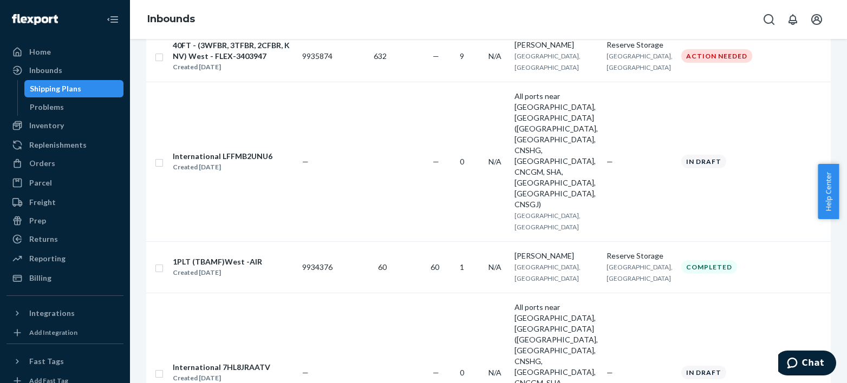
scroll to position [180, 0]
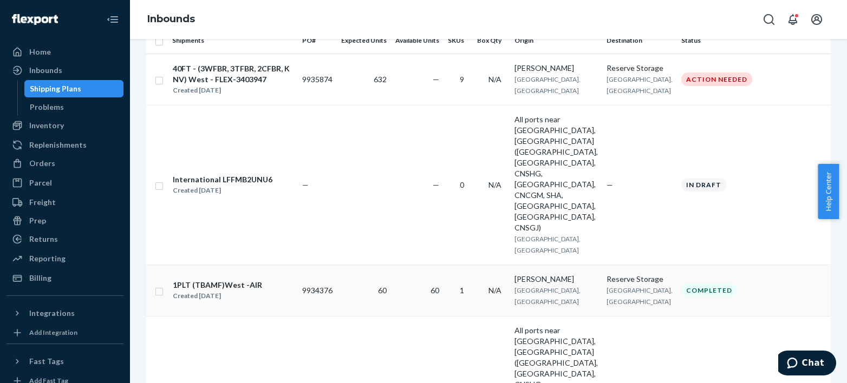
click at [369, 265] on td "60" at bounding box center [364, 290] width 54 height 51
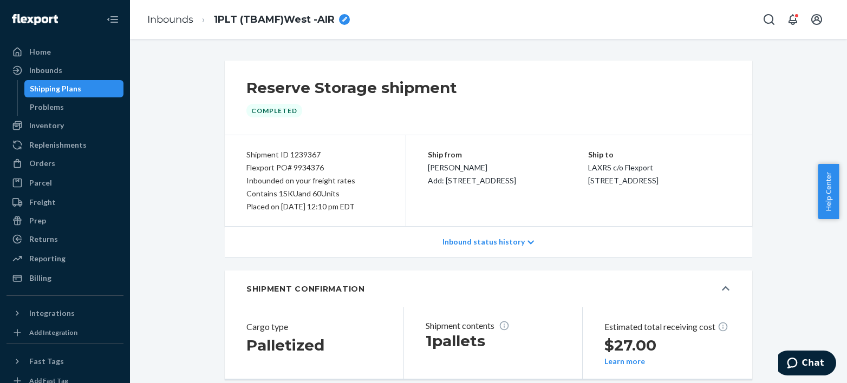
scroll to position [181, 0]
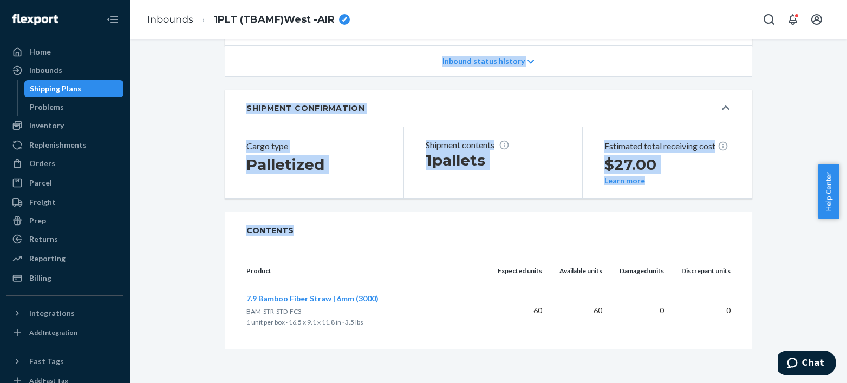
drag, startPoint x: 238, startPoint y: 153, endPoint x: 698, endPoint y: 253, distance: 470.1
click at [698, 253] on div "Reserve Storage shipment Completed Shipment ID 1239367 Flexport PO# 9934376 Inb…" at bounding box center [488, 115] width 541 height 470
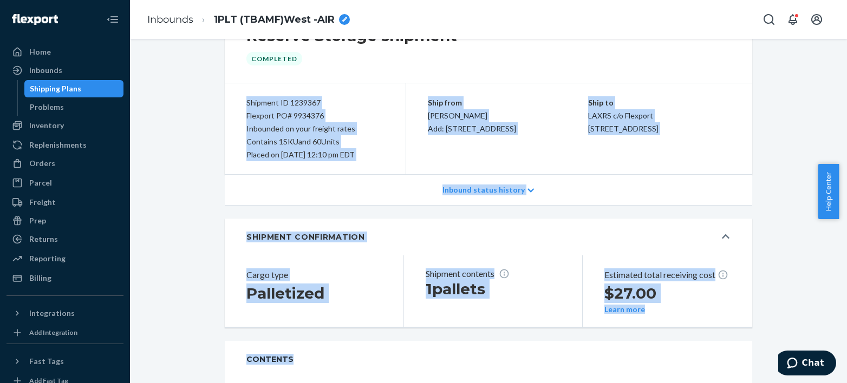
scroll to position [0, 0]
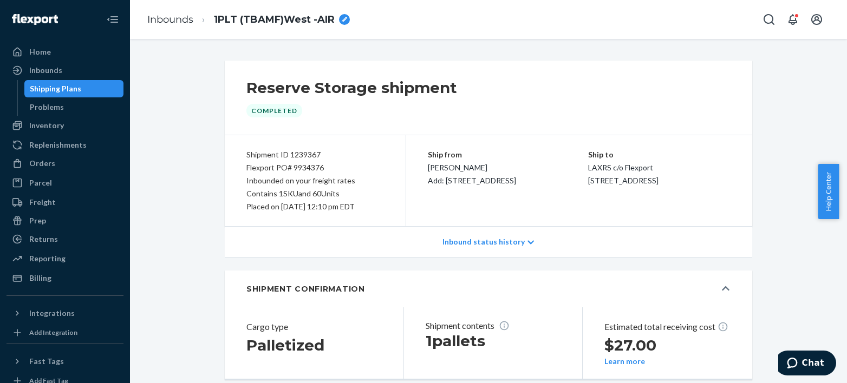
click at [700, 83] on div "Reserve Storage shipment Completed" at bounding box center [489, 98] width 528 height 74
